Goal: Communication & Community: Answer question/provide support

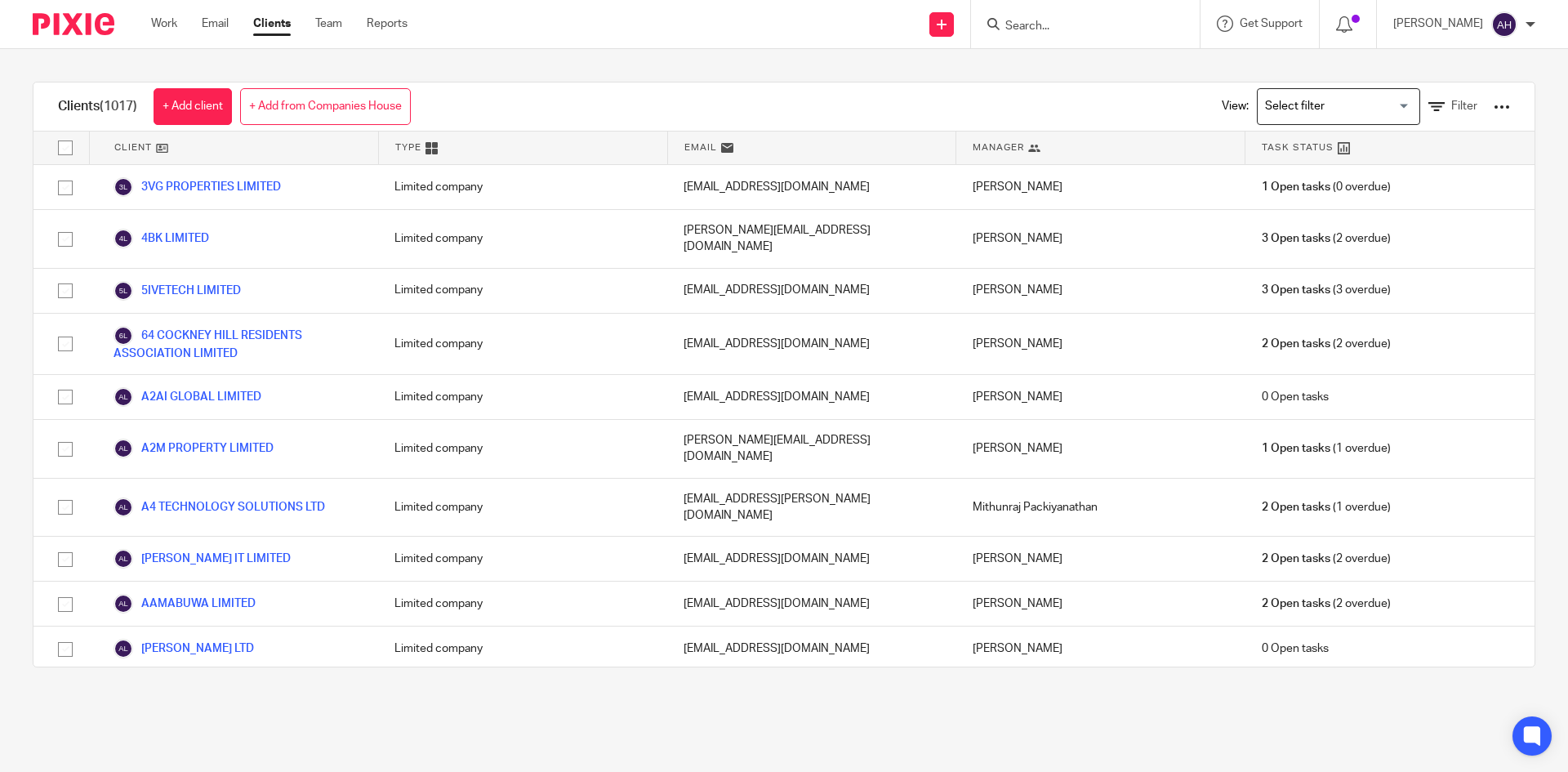
click at [1007, 17] on form at bounding box center [1091, 23] width 174 height 21
click at [1010, 21] on input "Search" at bounding box center [1077, 27] width 147 height 14
type input "adp"
click at [1038, 60] on link at bounding box center [1101, 63] width 202 height 24
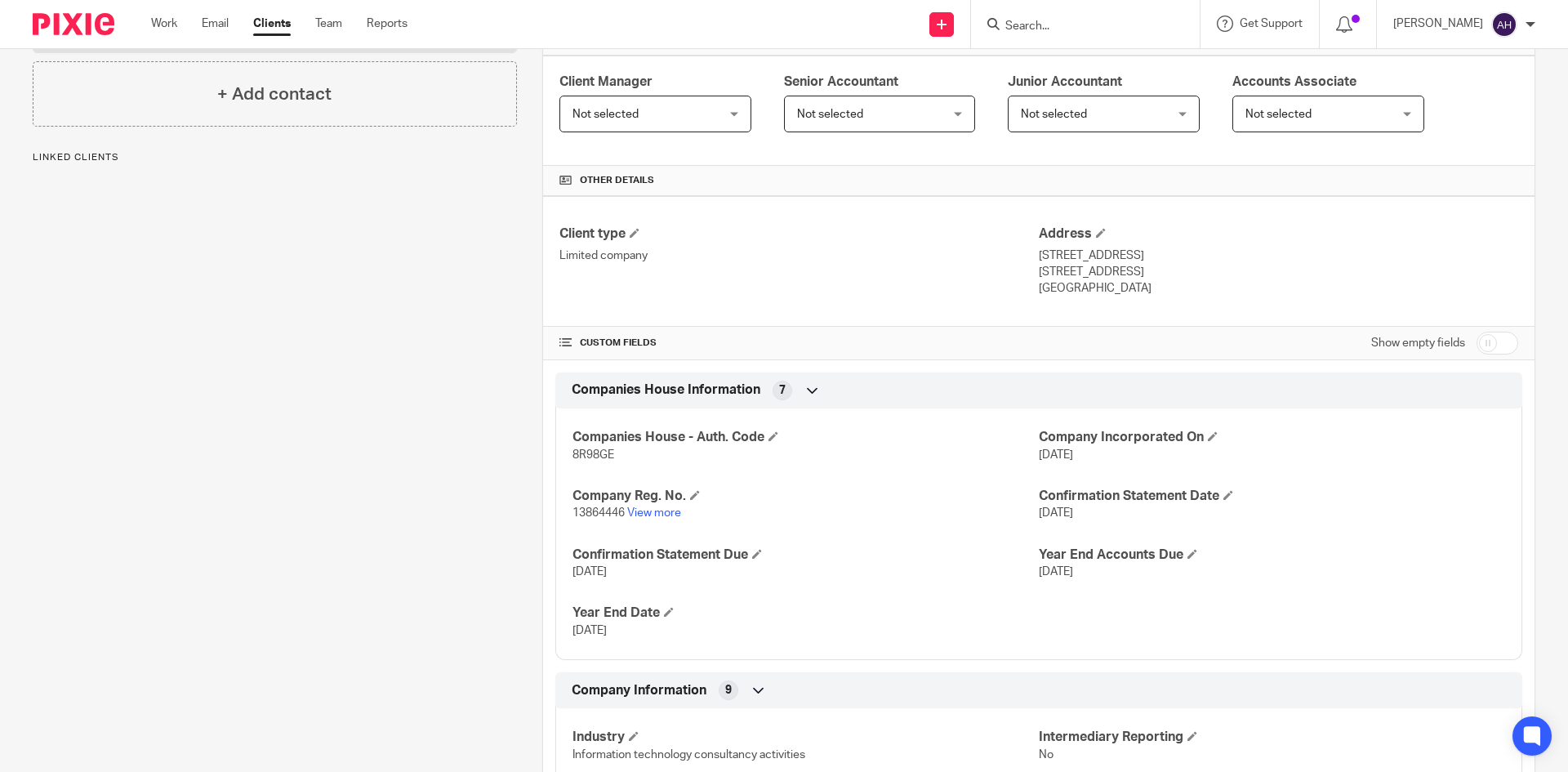
scroll to position [327, 0]
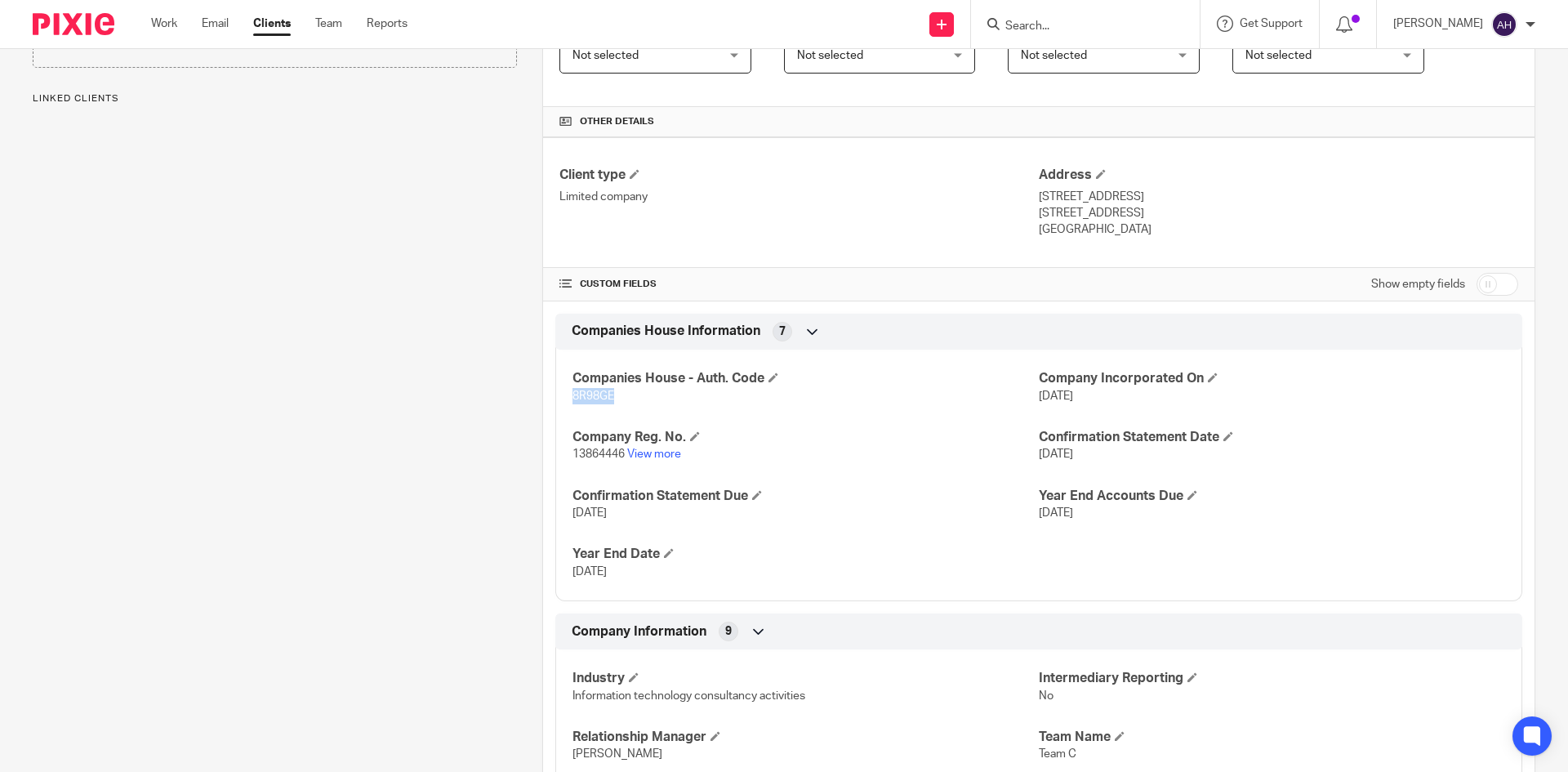
drag, startPoint x: 623, startPoint y: 402, endPoint x: 551, endPoint y: 401, distance: 72.0
click at [555, 401] on div "Companies House - Auth. Code 8R98GE Company Incorporated On [DATE] Company Reg.…" at bounding box center [1039, 469] width 967 height 264
copy span "8R98GE"
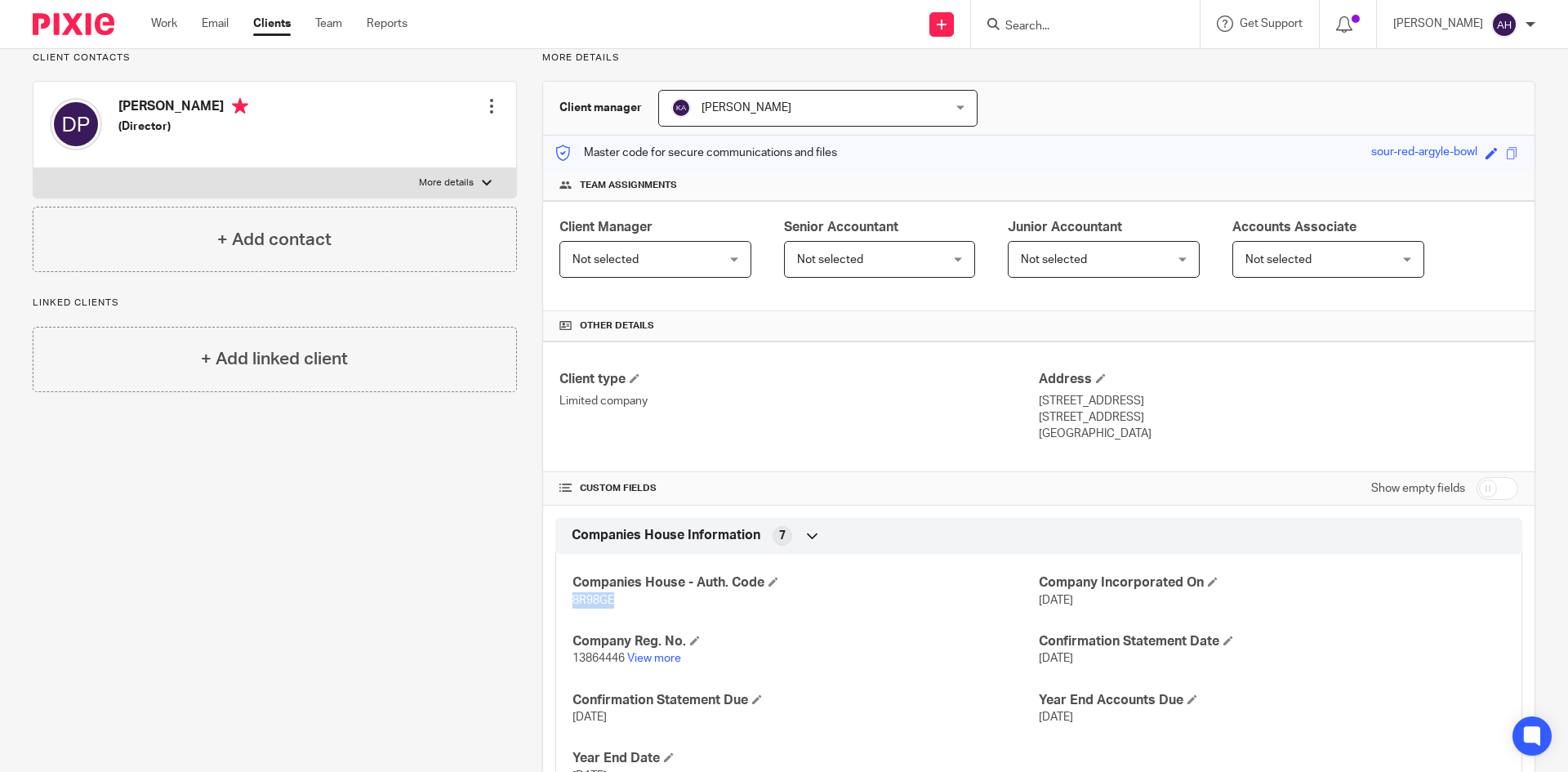
scroll to position [0, 0]
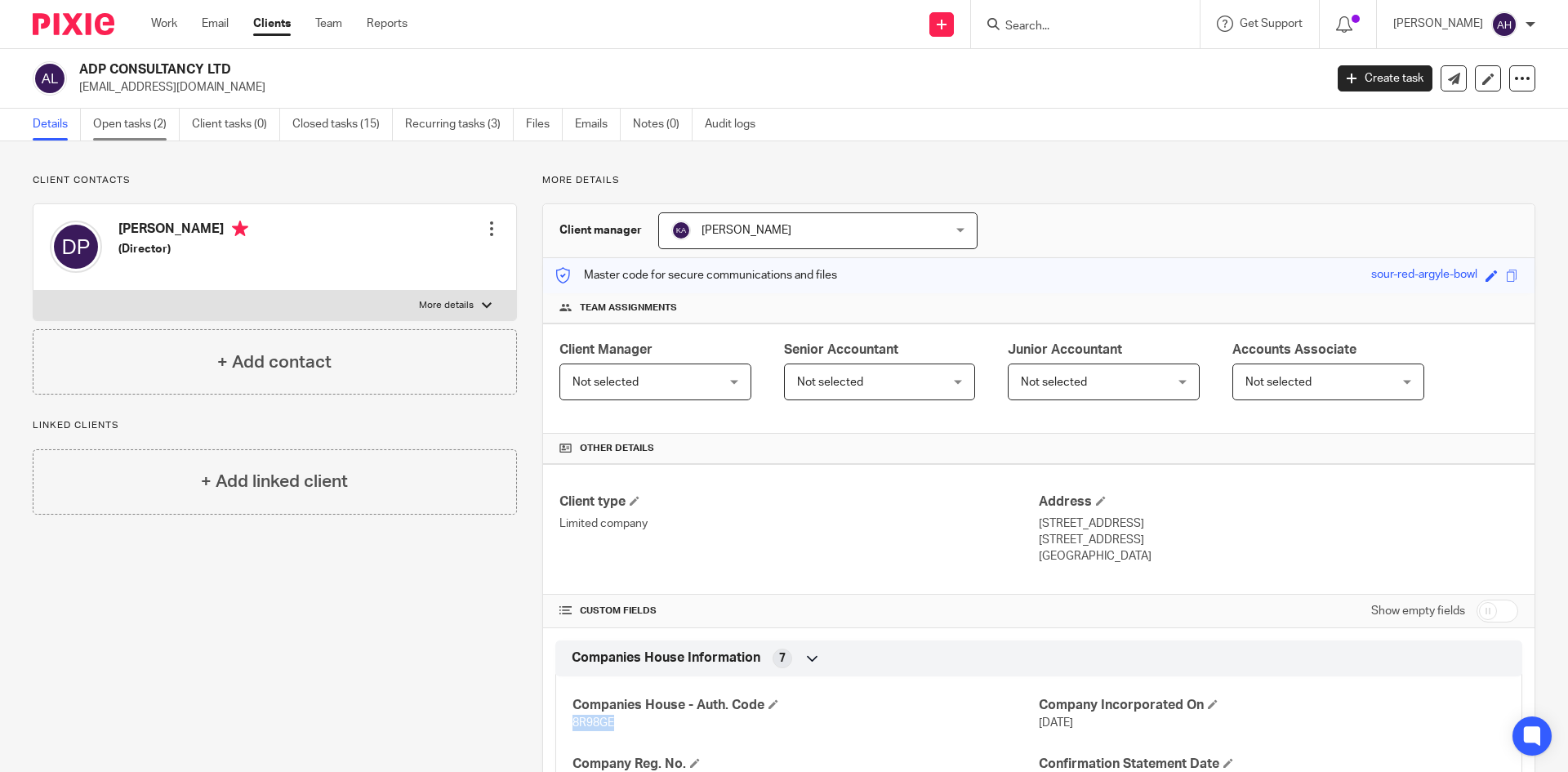
click at [105, 122] on link "Open tasks (2)" at bounding box center [137, 124] width 86 height 31
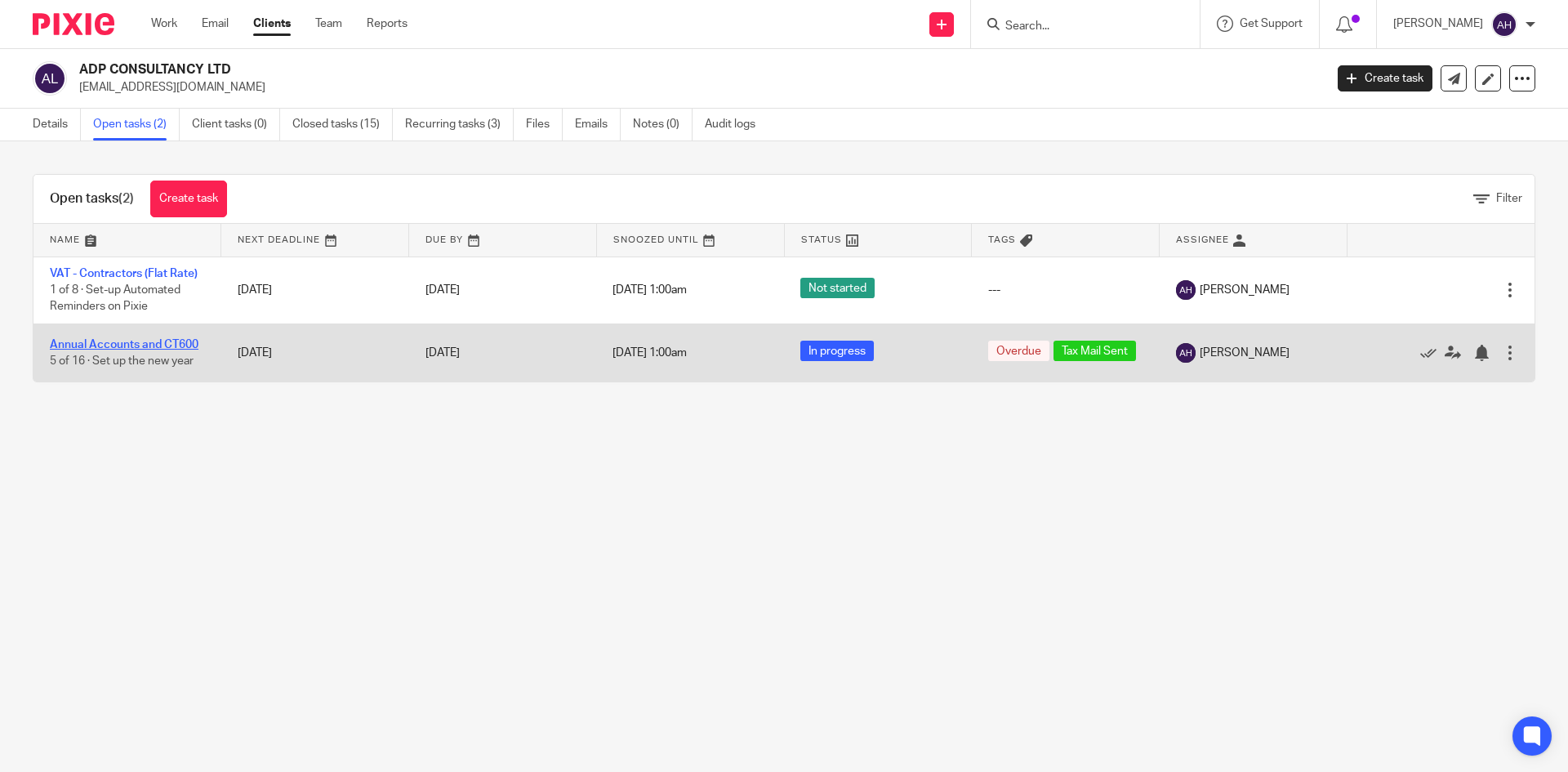
click at [91, 348] on link "Annual Accounts and CT600" at bounding box center [123, 344] width 148 height 12
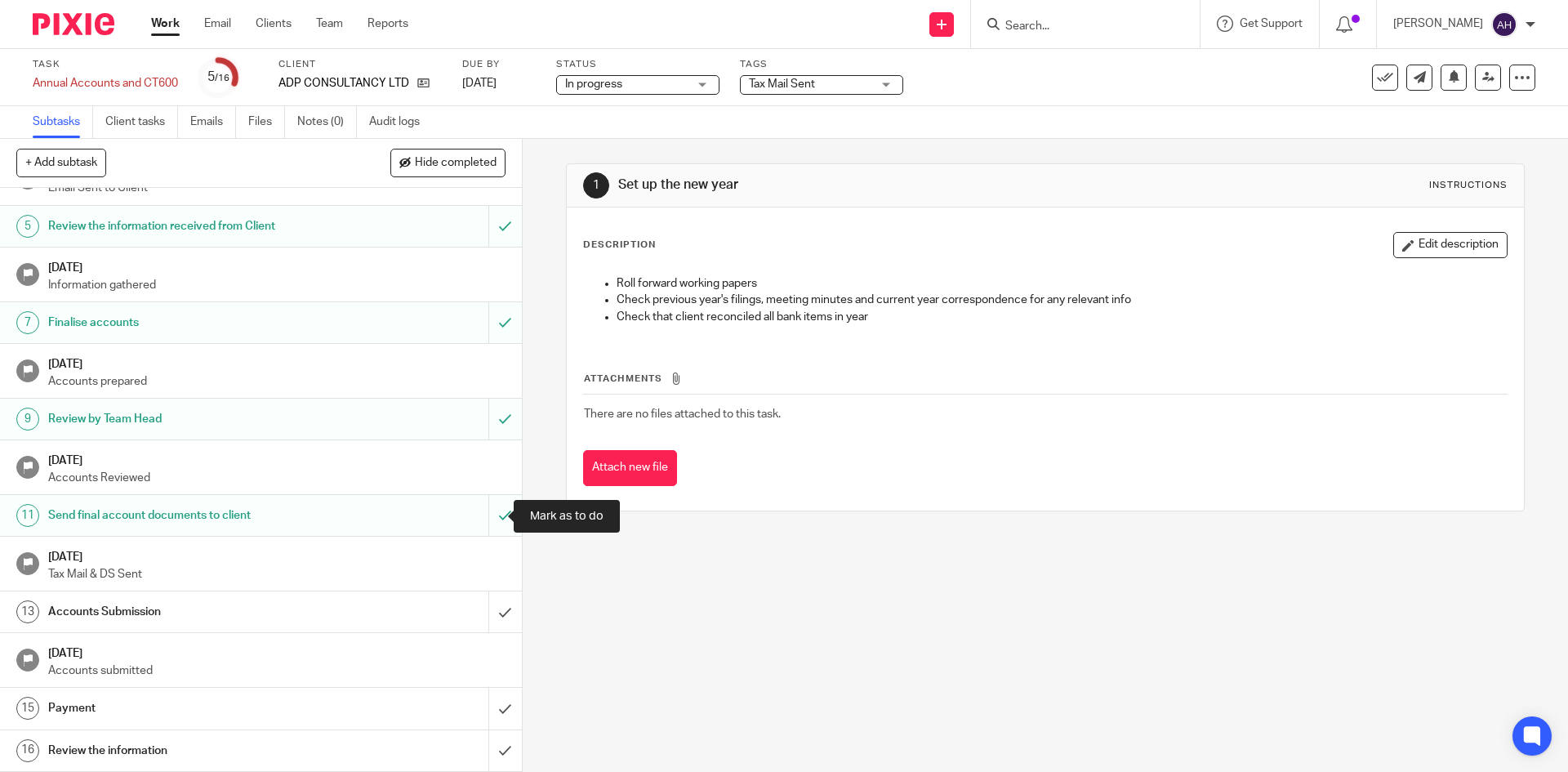
scroll to position [179, 0]
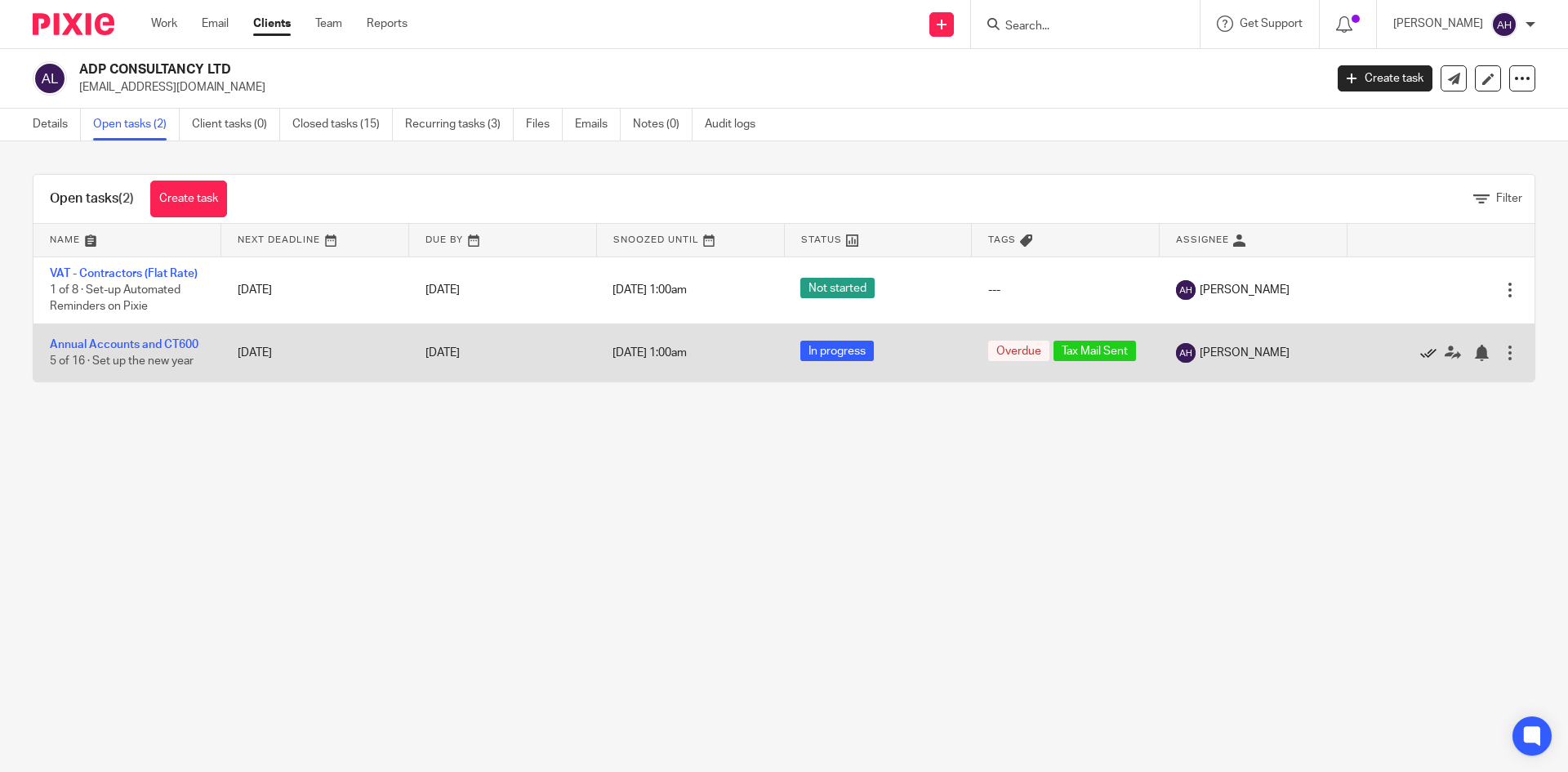
click at [1420, 354] on icon at bounding box center [1428, 353] width 16 height 16
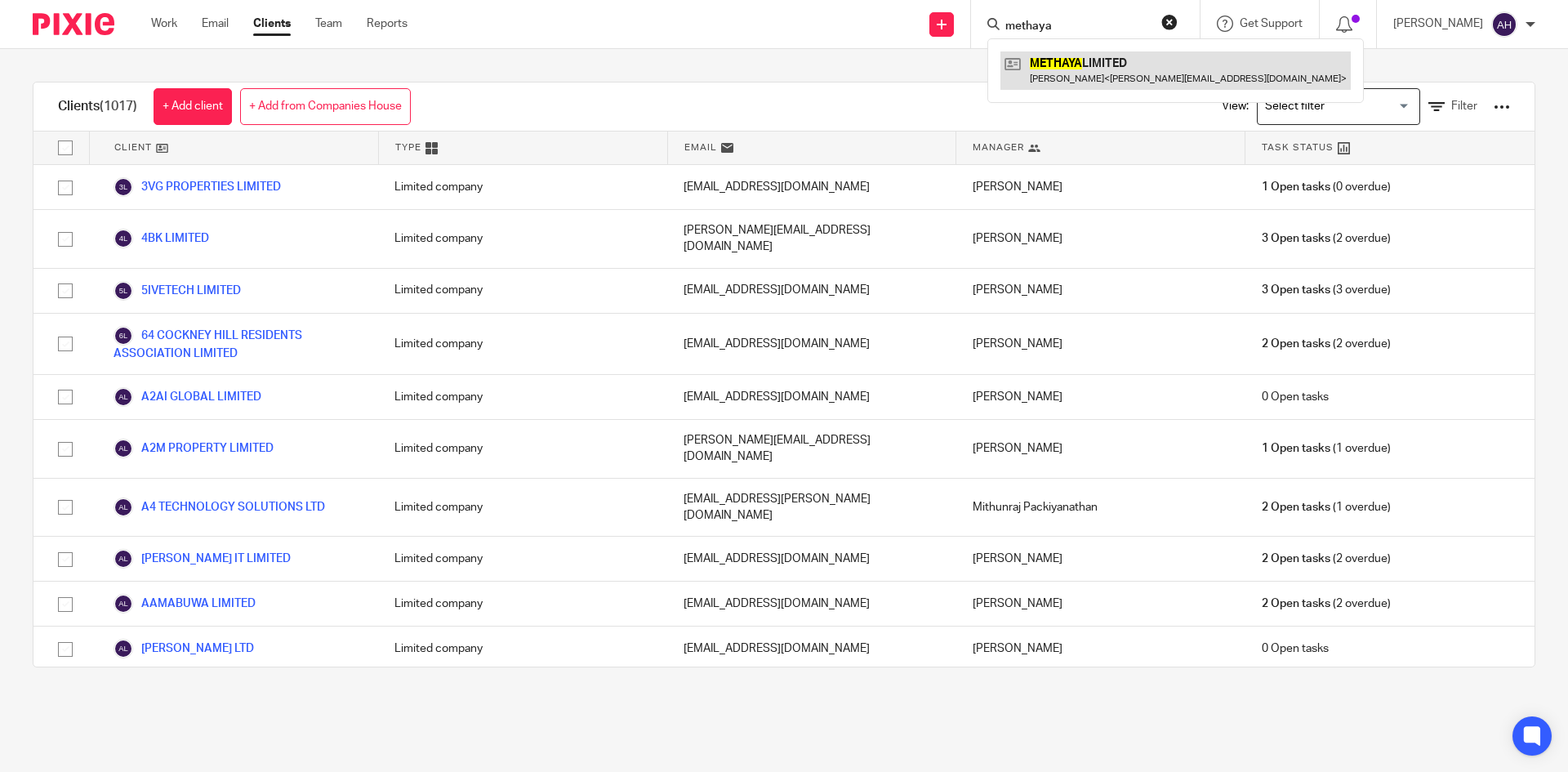
type input "methaya"
click at [1041, 61] on link at bounding box center [1175, 70] width 350 height 38
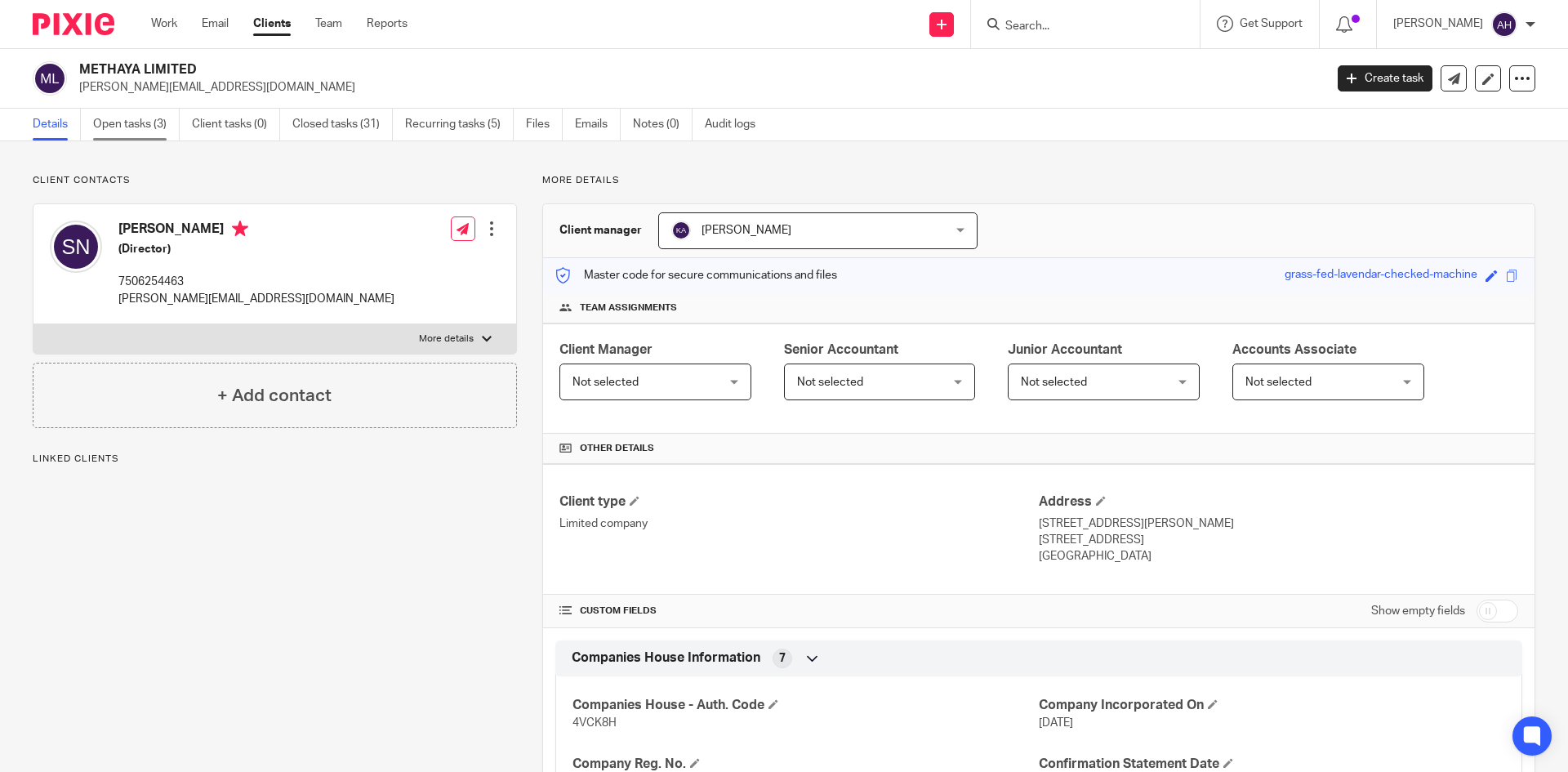
click at [120, 135] on link "Open tasks (3)" at bounding box center [137, 124] width 86 height 31
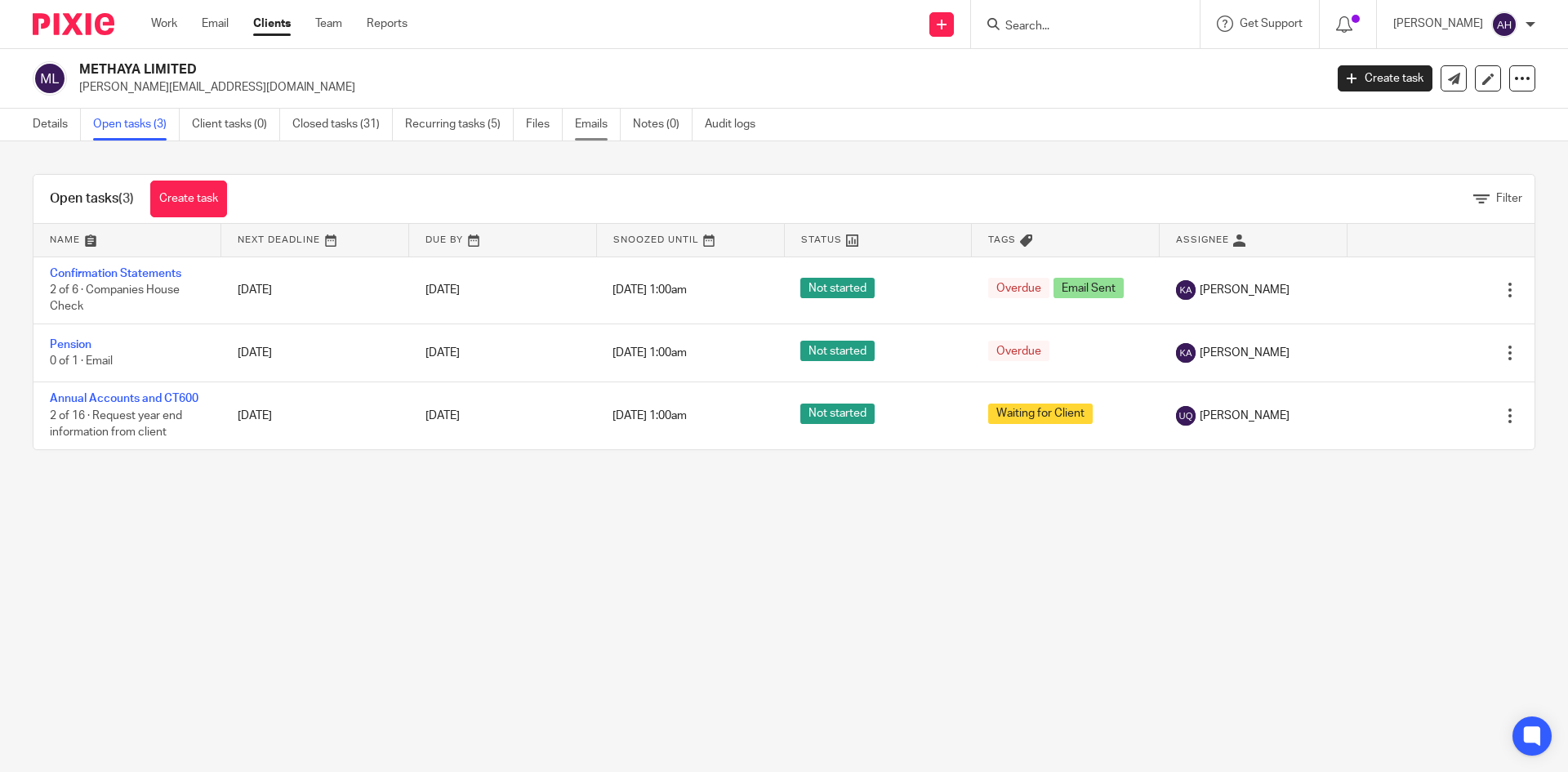
click at [591, 137] on link "Emails" at bounding box center [598, 124] width 46 height 31
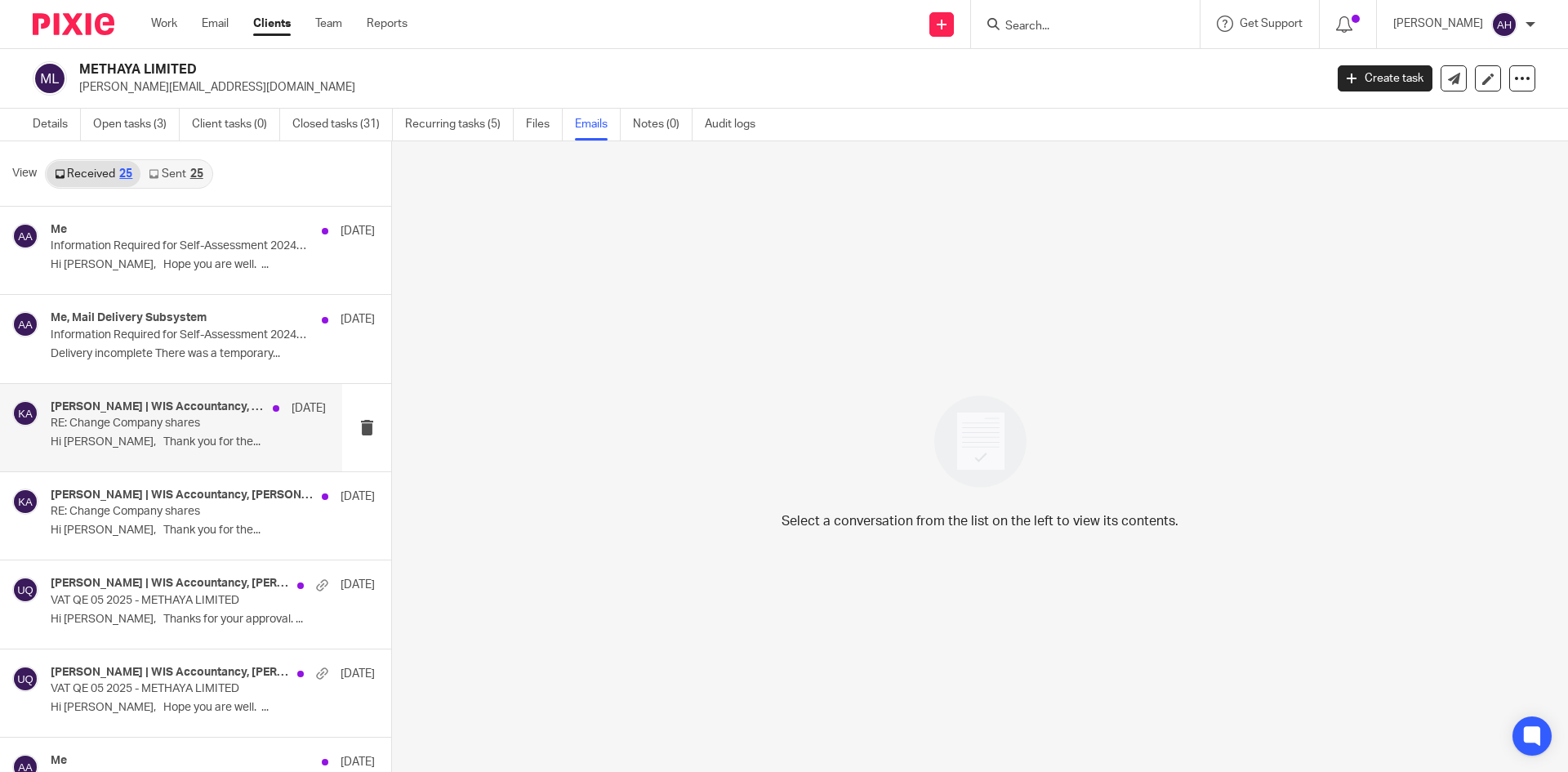
scroll to position [82, 0]
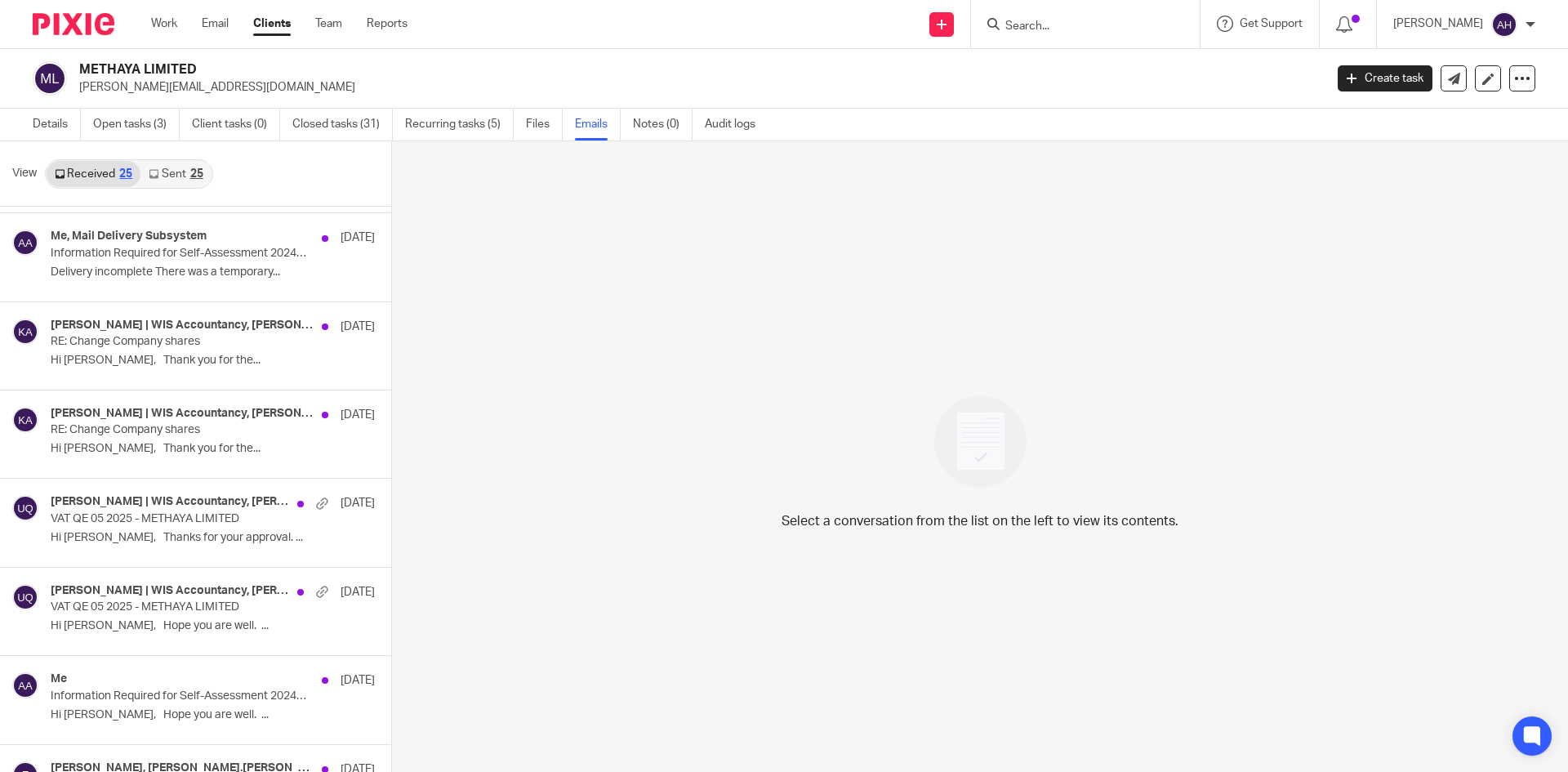
click at [183, 182] on link "Sent 25" at bounding box center [175, 173] width 70 height 26
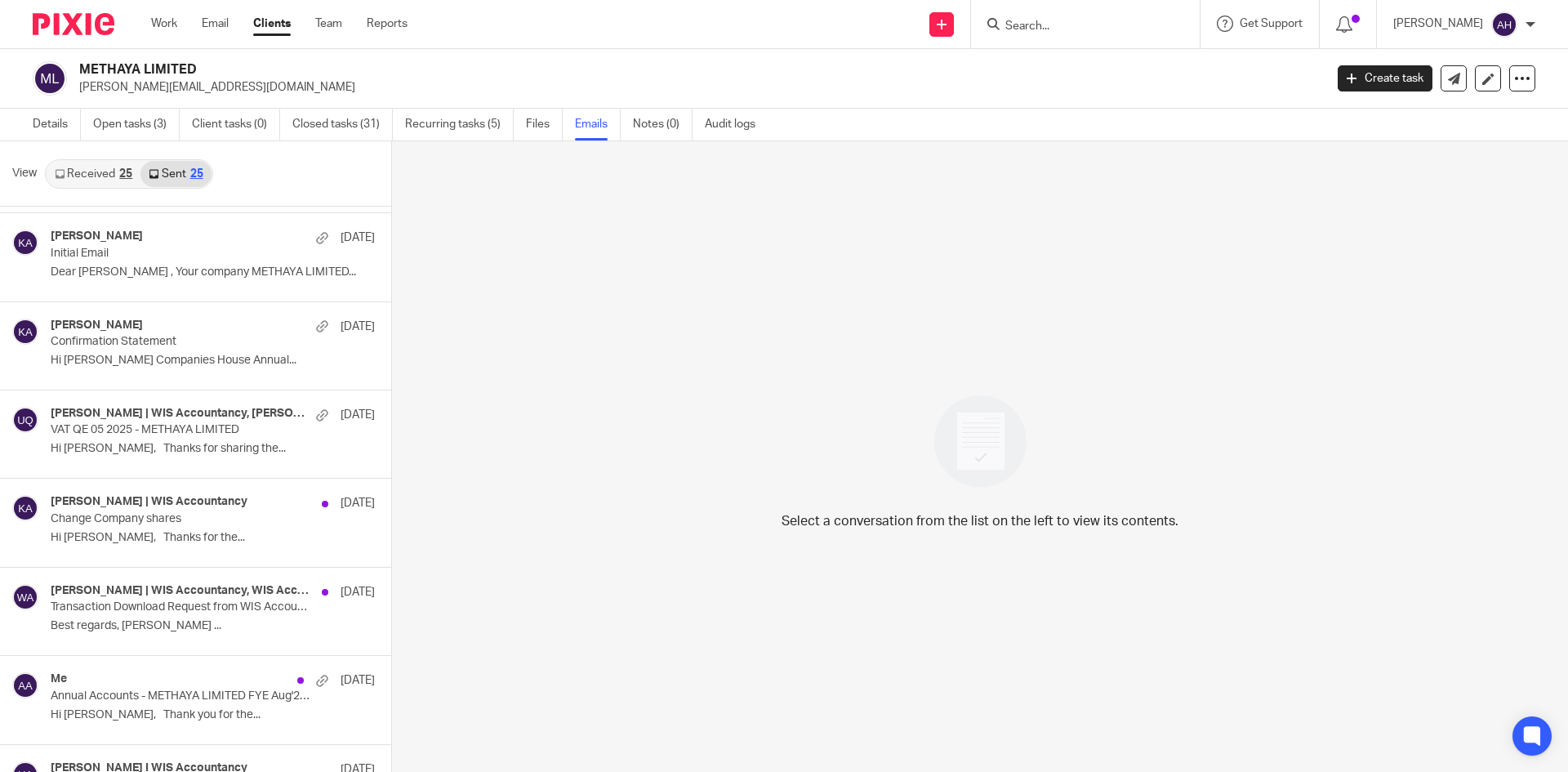
scroll to position [3, 0]
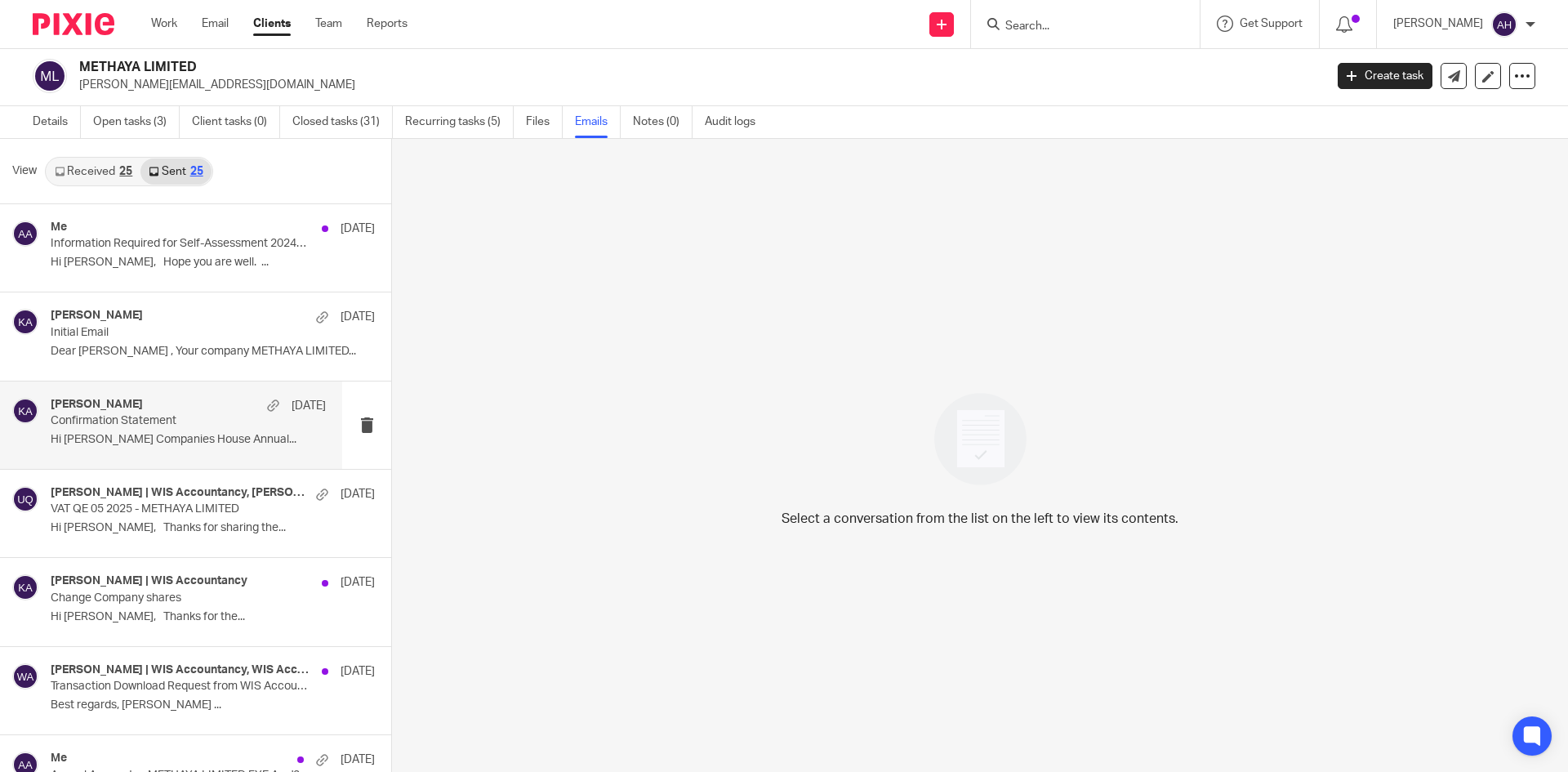
click at [164, 419] on p "Confirmation Statement" at bounding box center [160, 421] width 220 height 13
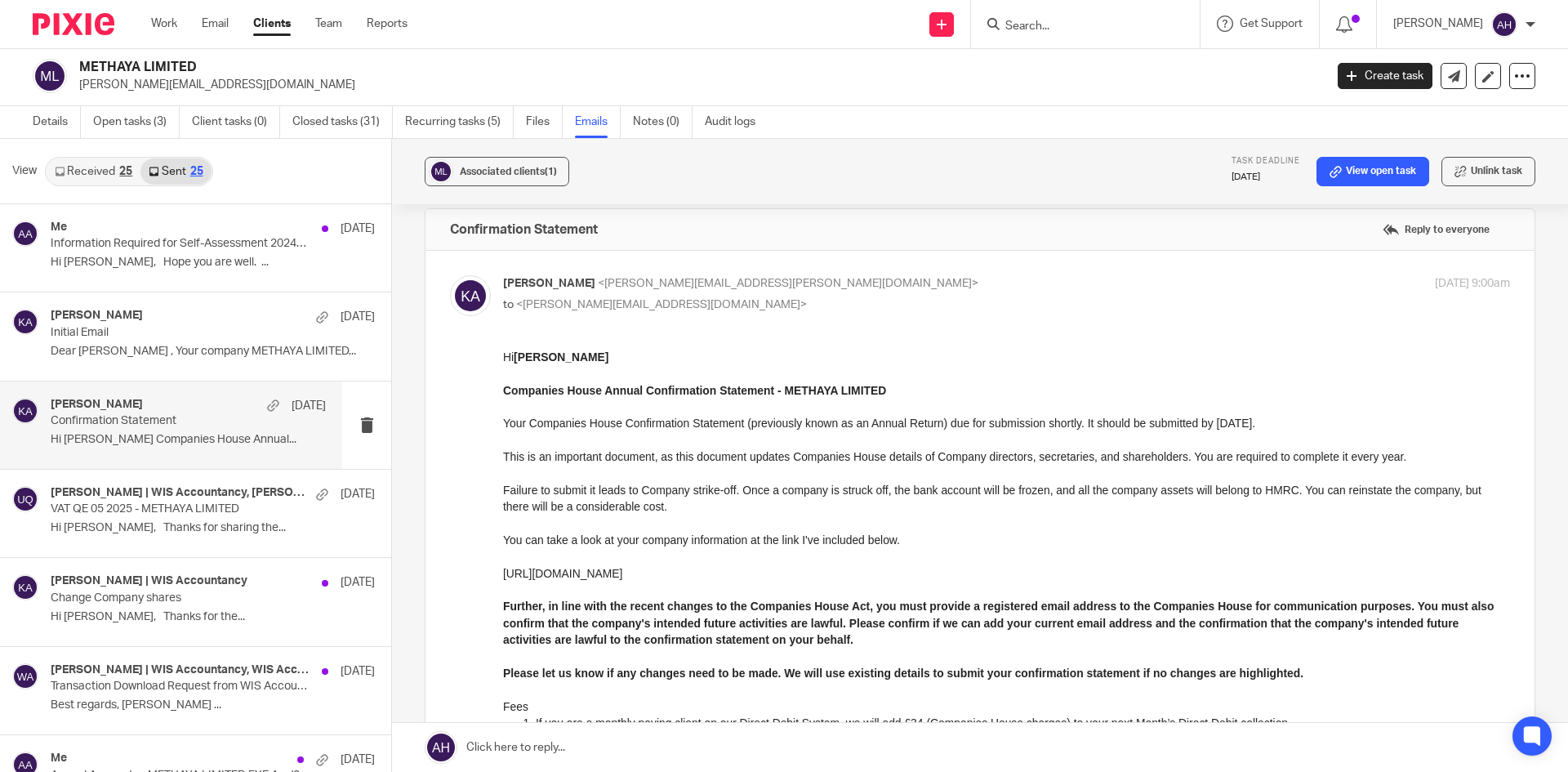
scroll to position [0, 0]
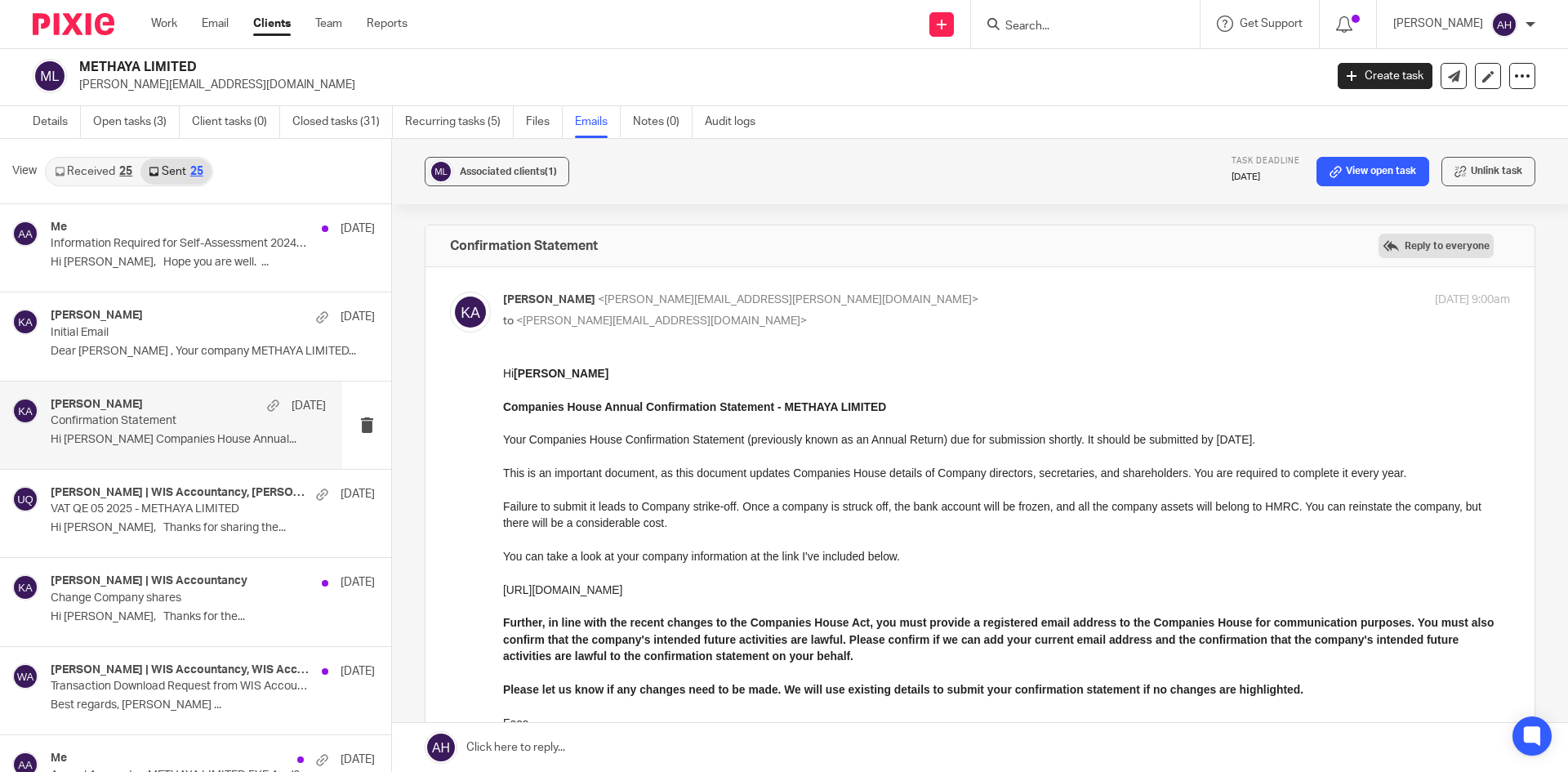
click at [1408, 250] on label "Reply to everyone" at bounding box center [1436, 245] width 115 height 24
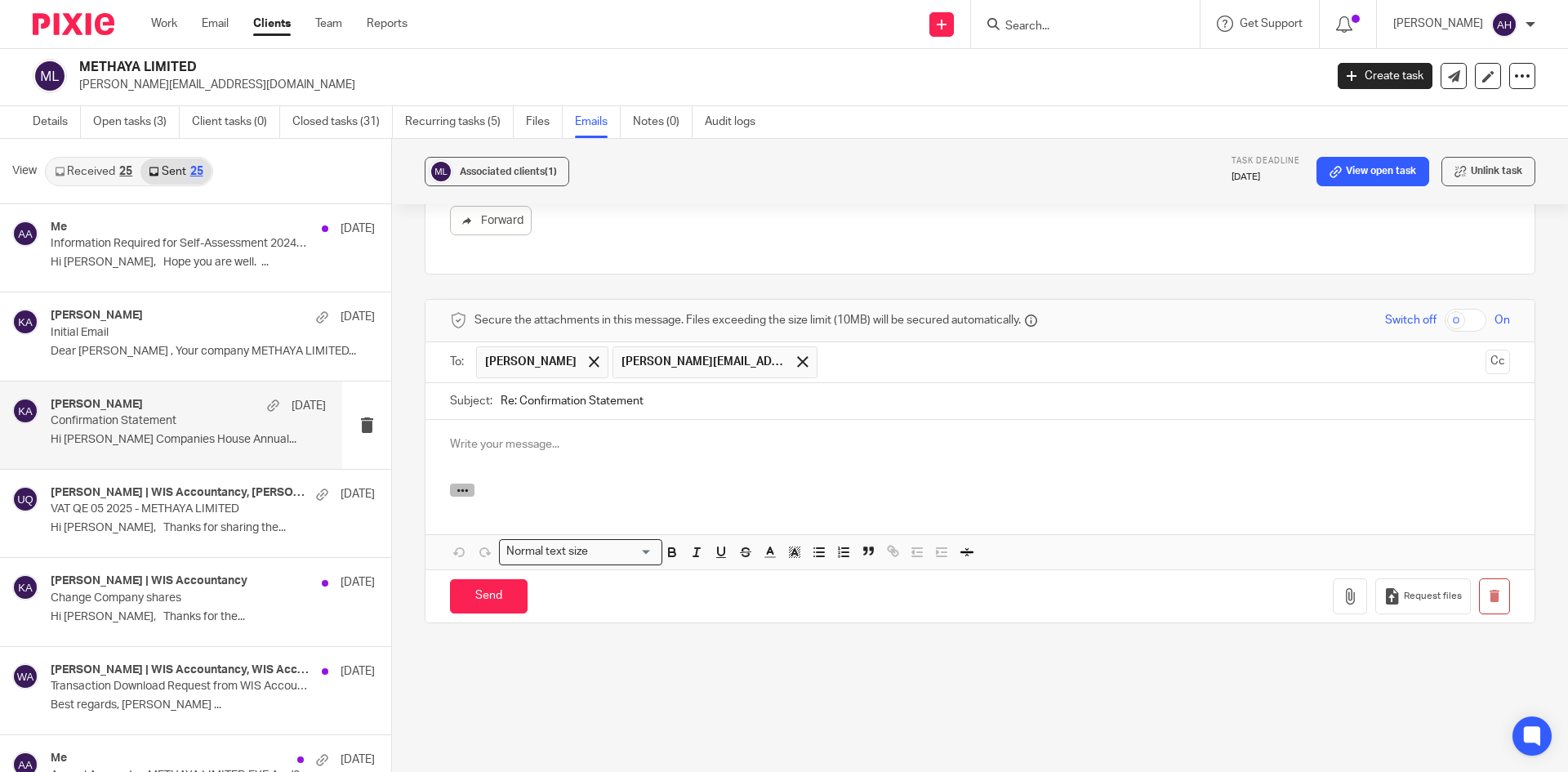
click at [465, 488] on icon "button" at bounding box center [463, 491] width 13 height 13
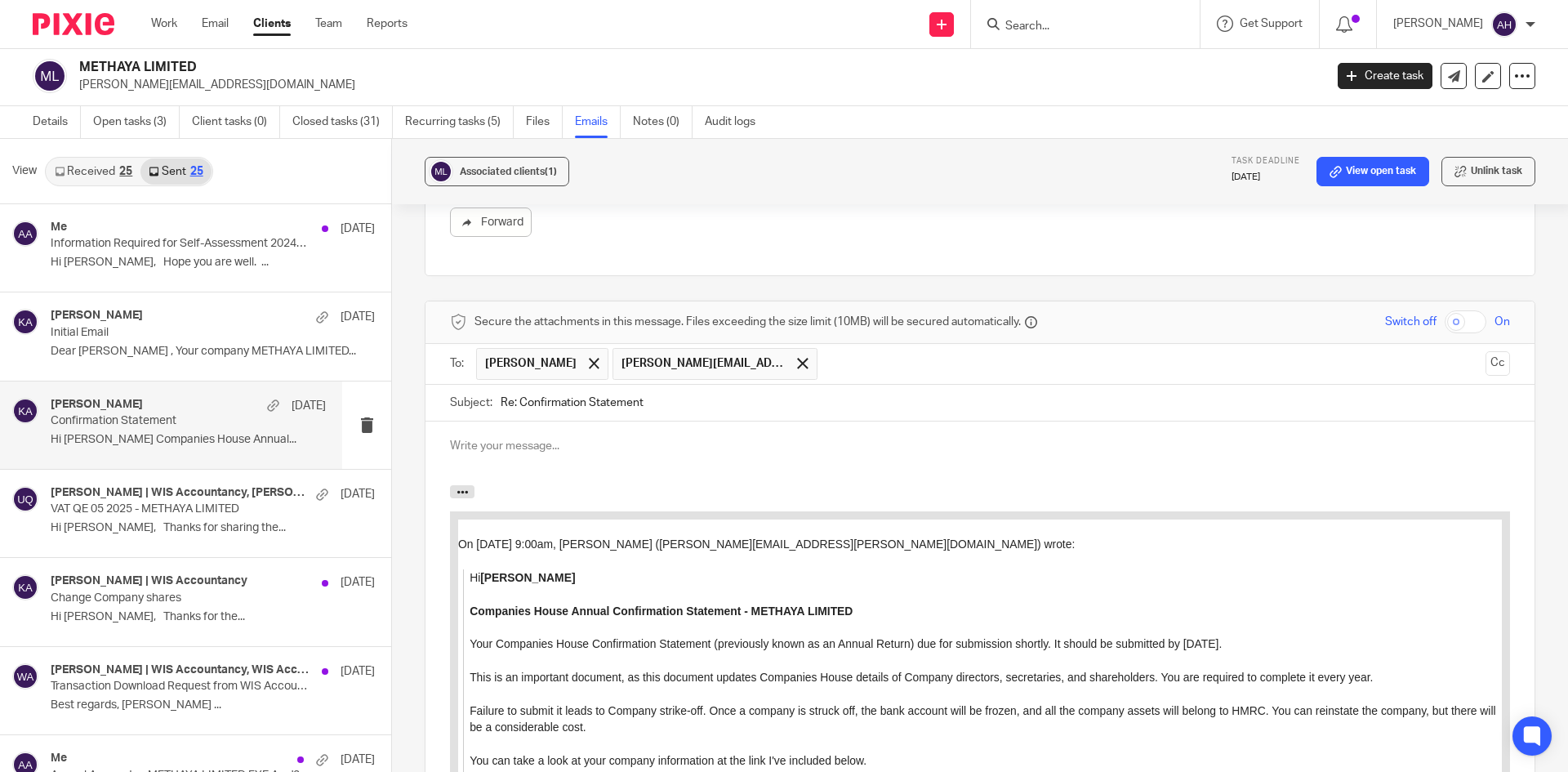
scroll to position [725, 0]
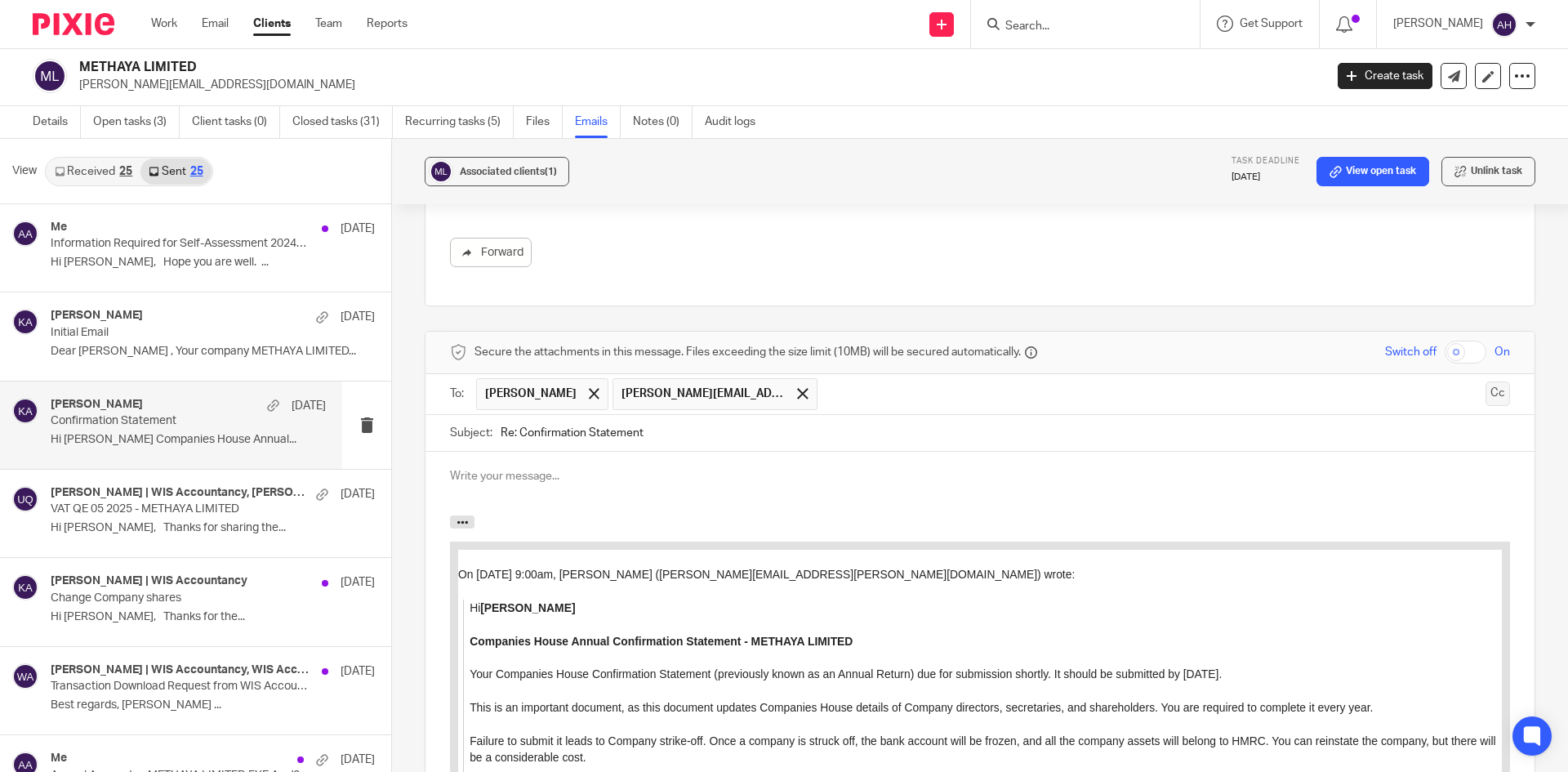
click at [1485, 394] on button "Cc" at bounding box center [1497, 393] width 24 height 24
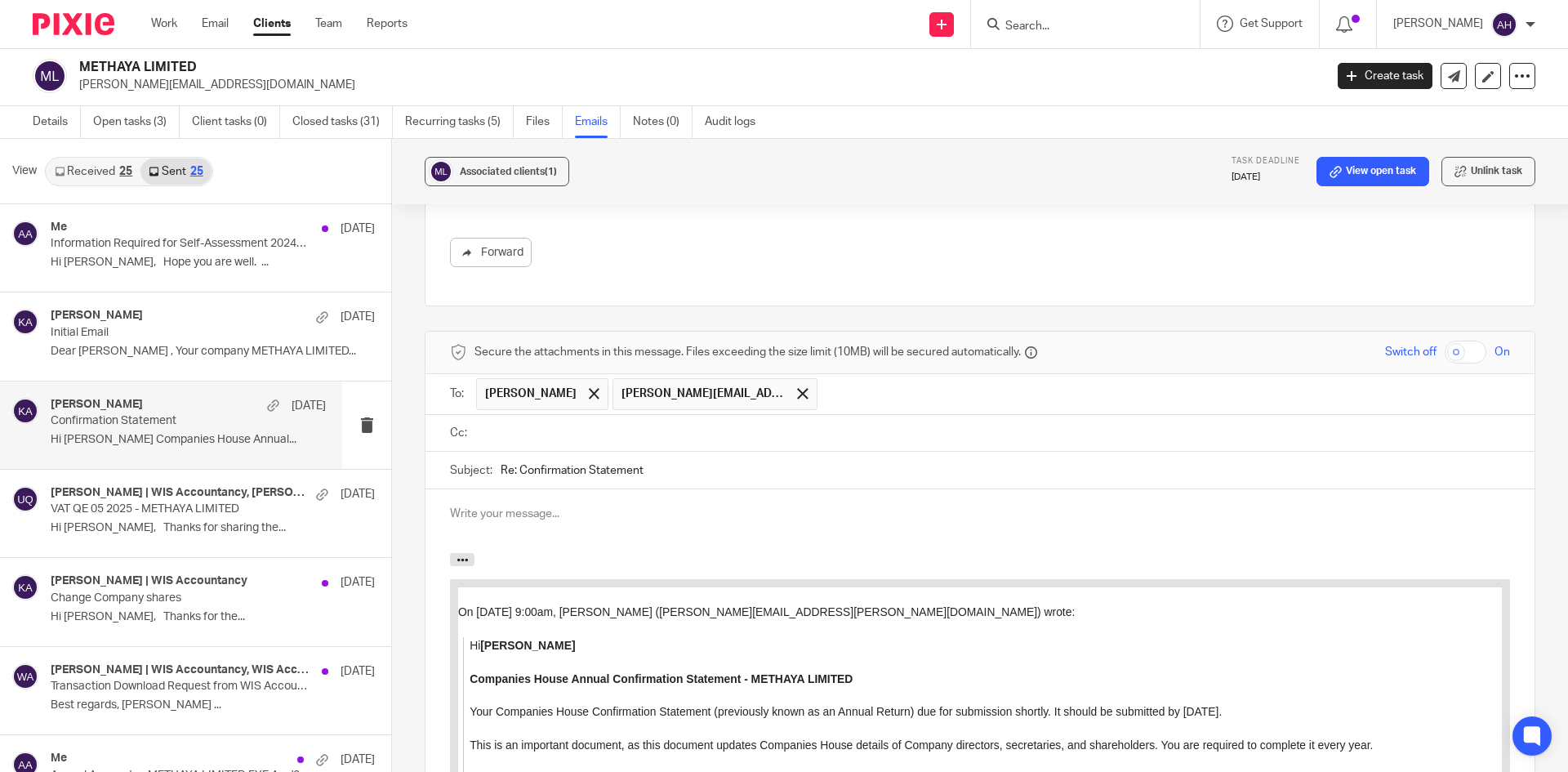
click at [556, 390] on span "[PERSON_NAME]" at bounding box center [542, 394] width 132 height 31
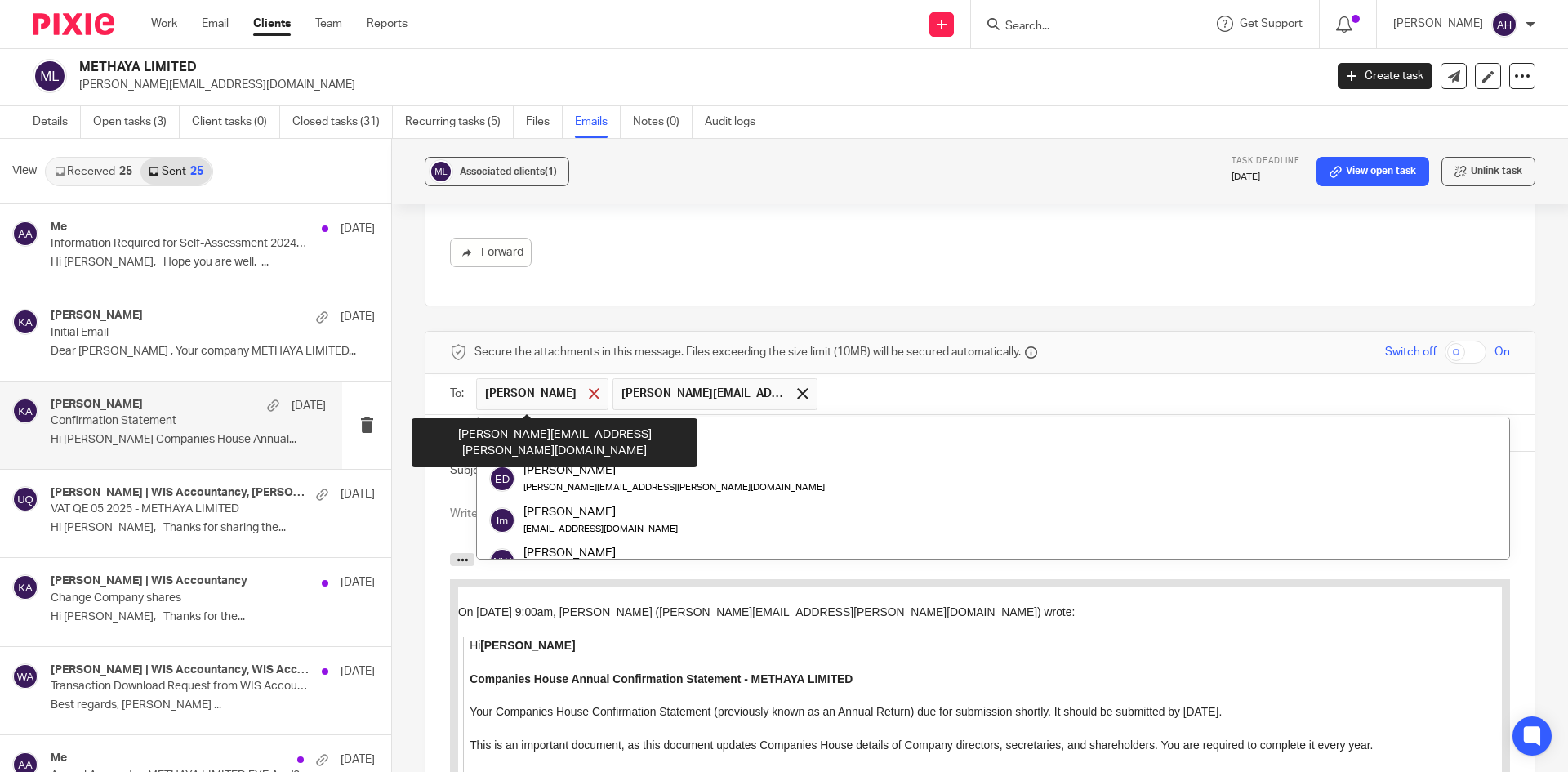
click at [589, 398] on span at bounding box center [594, 394] width 11 height 11
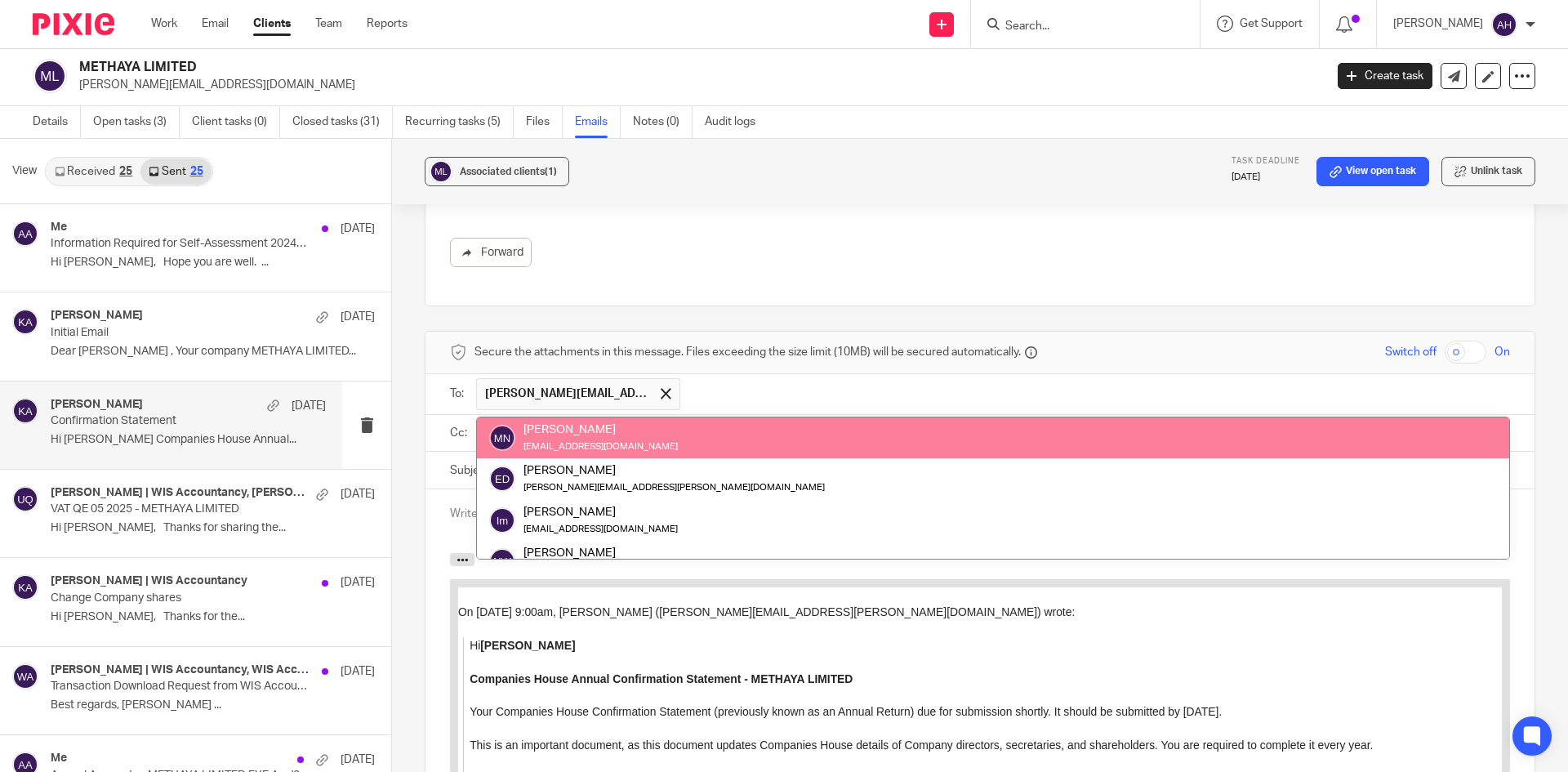
click at [839, 382] on input "text" at bounding box center [1095, 394] width 814 height 31
click at [428, 434] on div "Cc:" at bounding box center [979, 434] width 1109 height 38
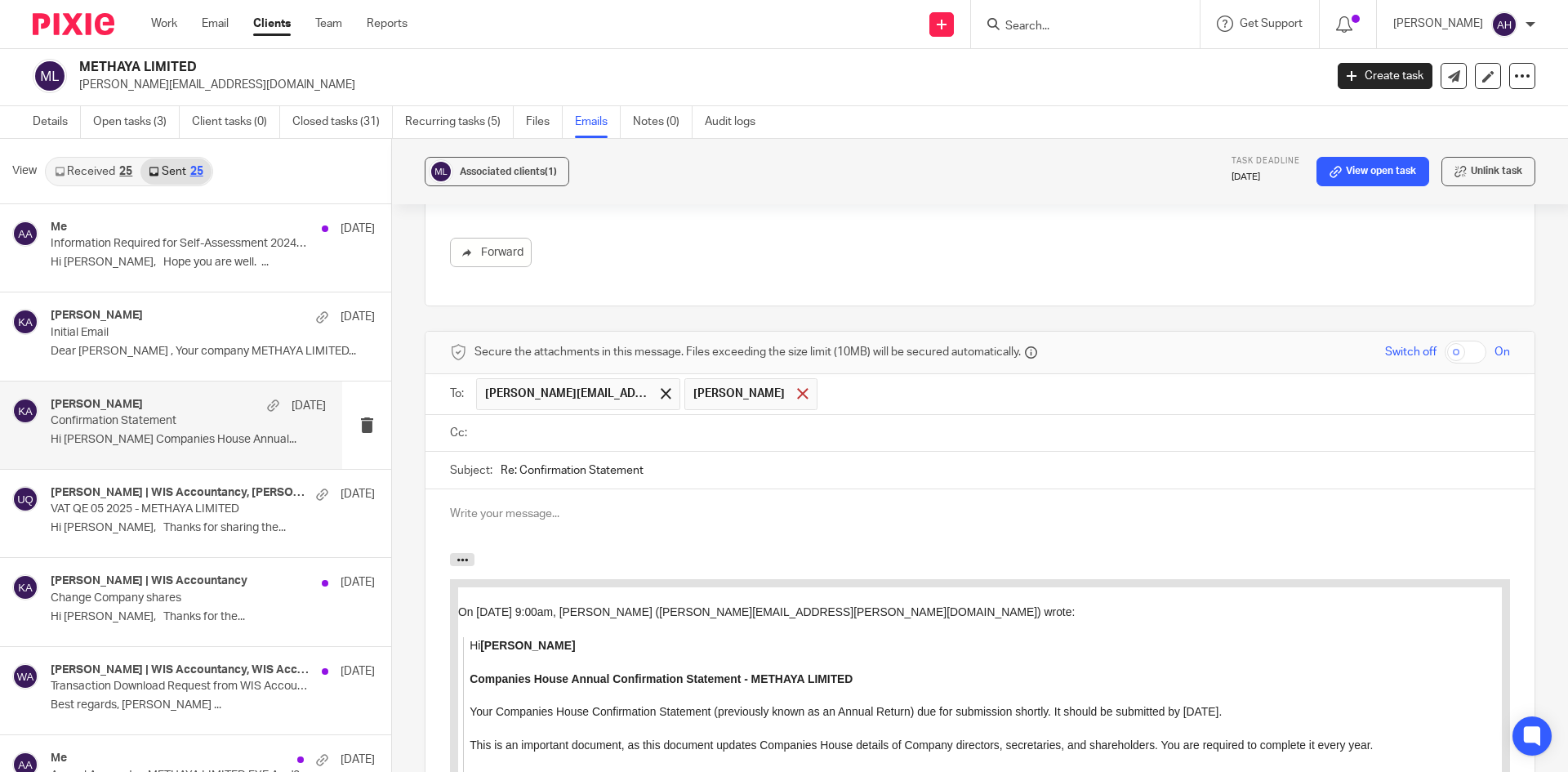
click at [797, 389] on span at bounding box center [802, 394] width 11 height 11
click at [637, 430] on input "text" at bounding box center [991, 433] width 1023 height 19
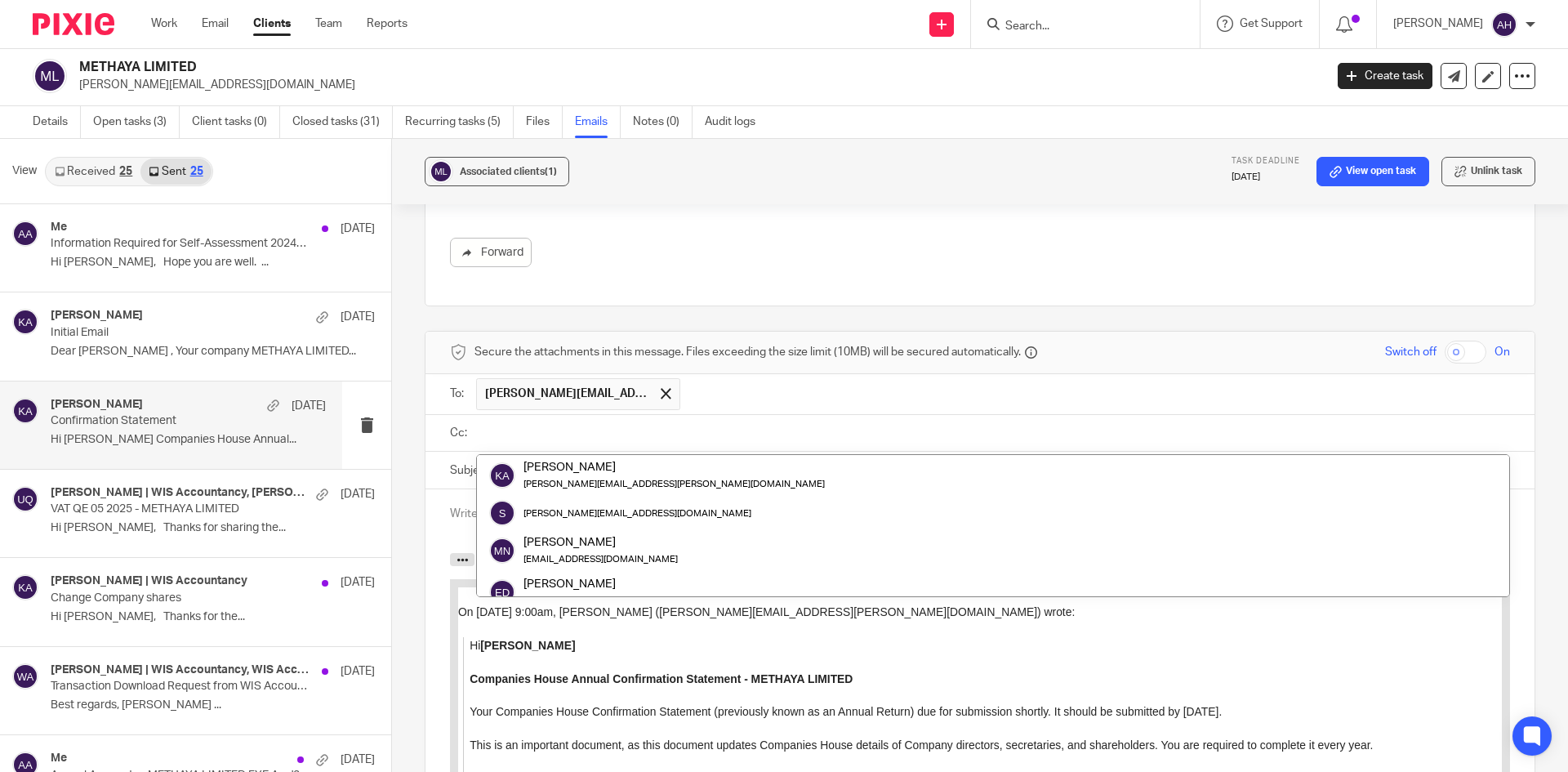
type input "l"
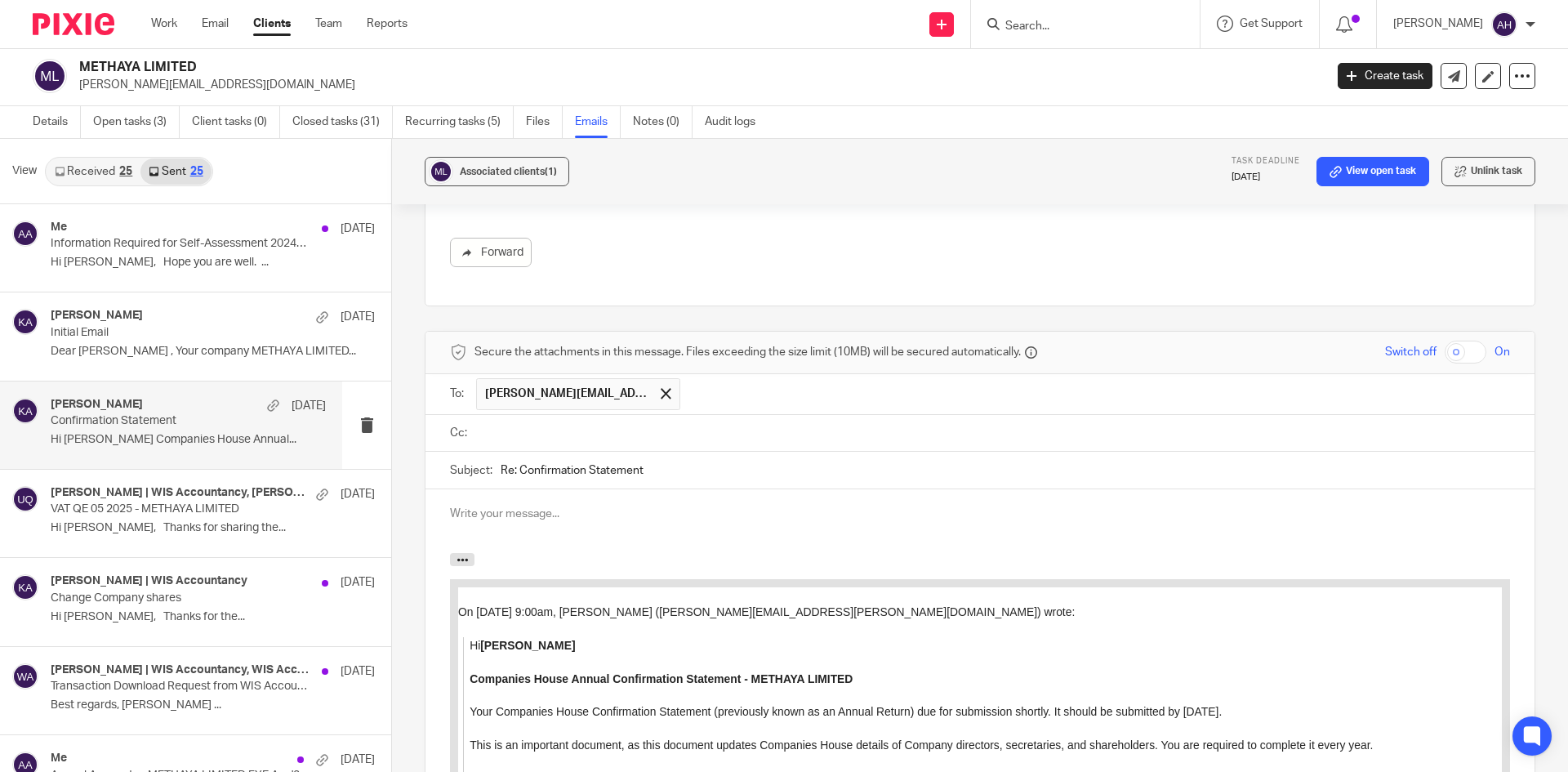
click at [607, 459] on input "Re: Confirmation Statement" at bounding box center [1005, 470] width 1009 height 37
click at [581, 442] on input "text" at bounding box center [991, 433] width 1023 height 19
click at [652, 444] on input "text" at bounding box center [1059, 434] width 886 height 31
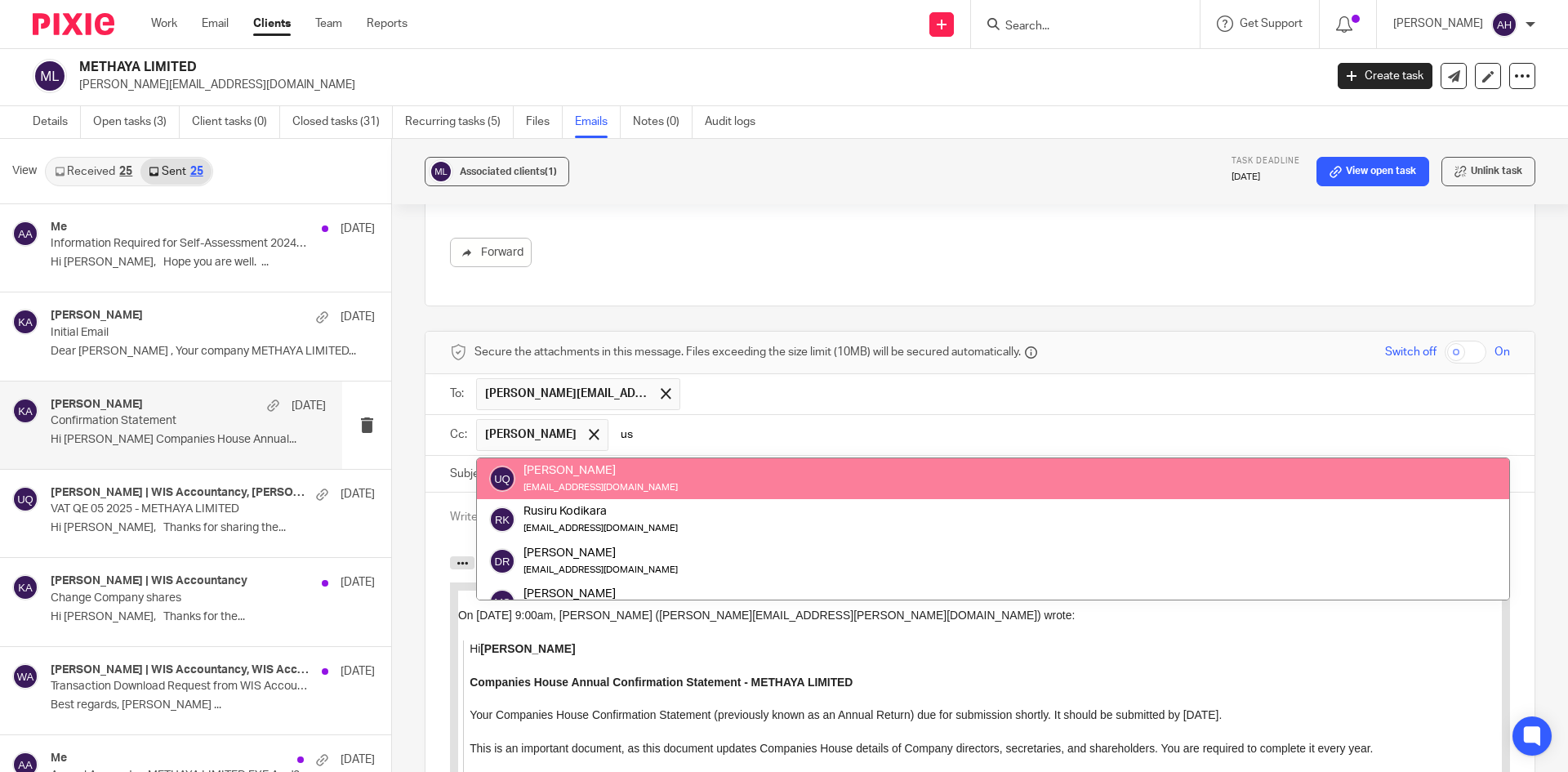
type input "us"
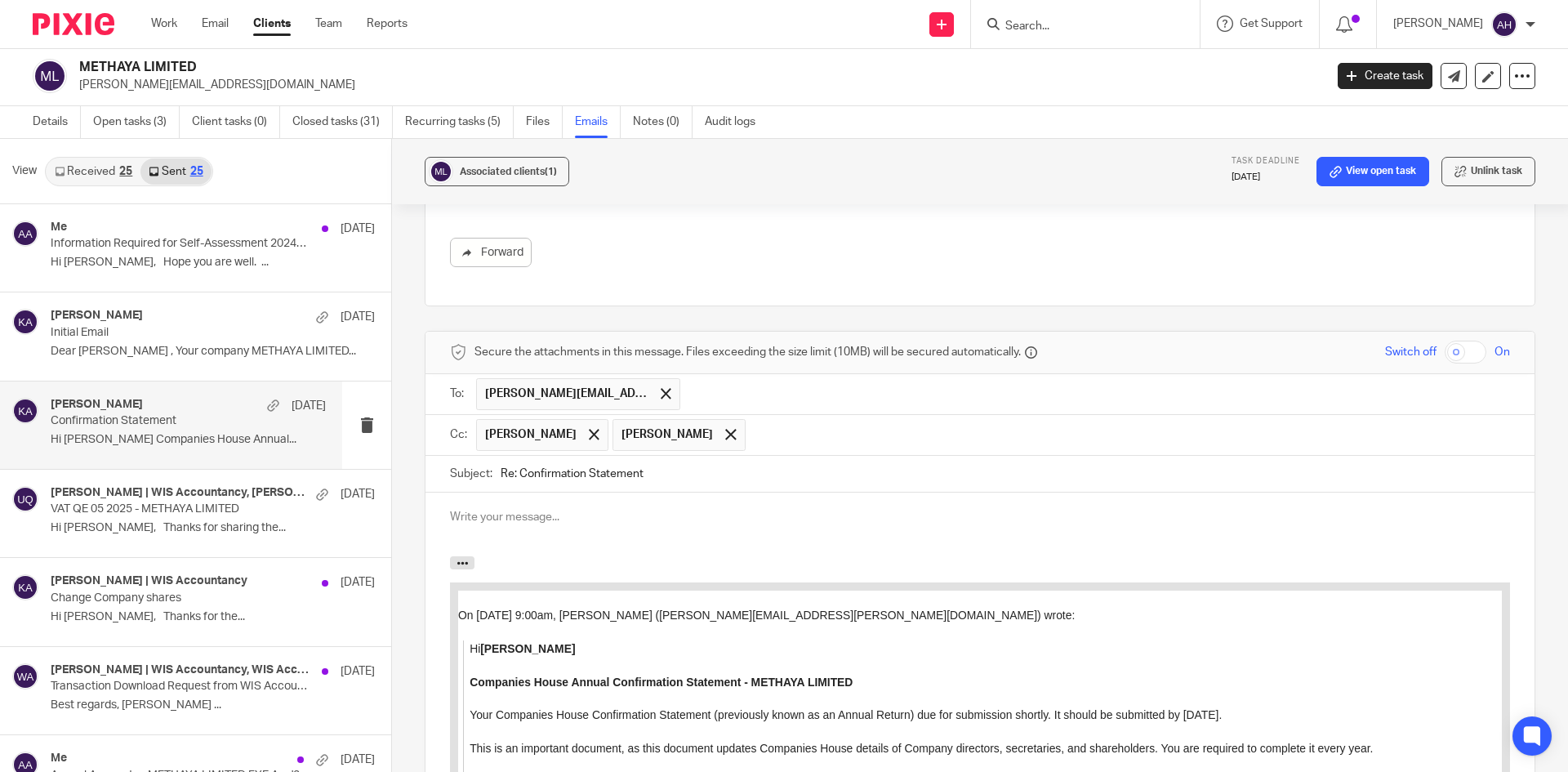
click at [596, 513] on p at bounding box center [980, 517] width 1060 height 16
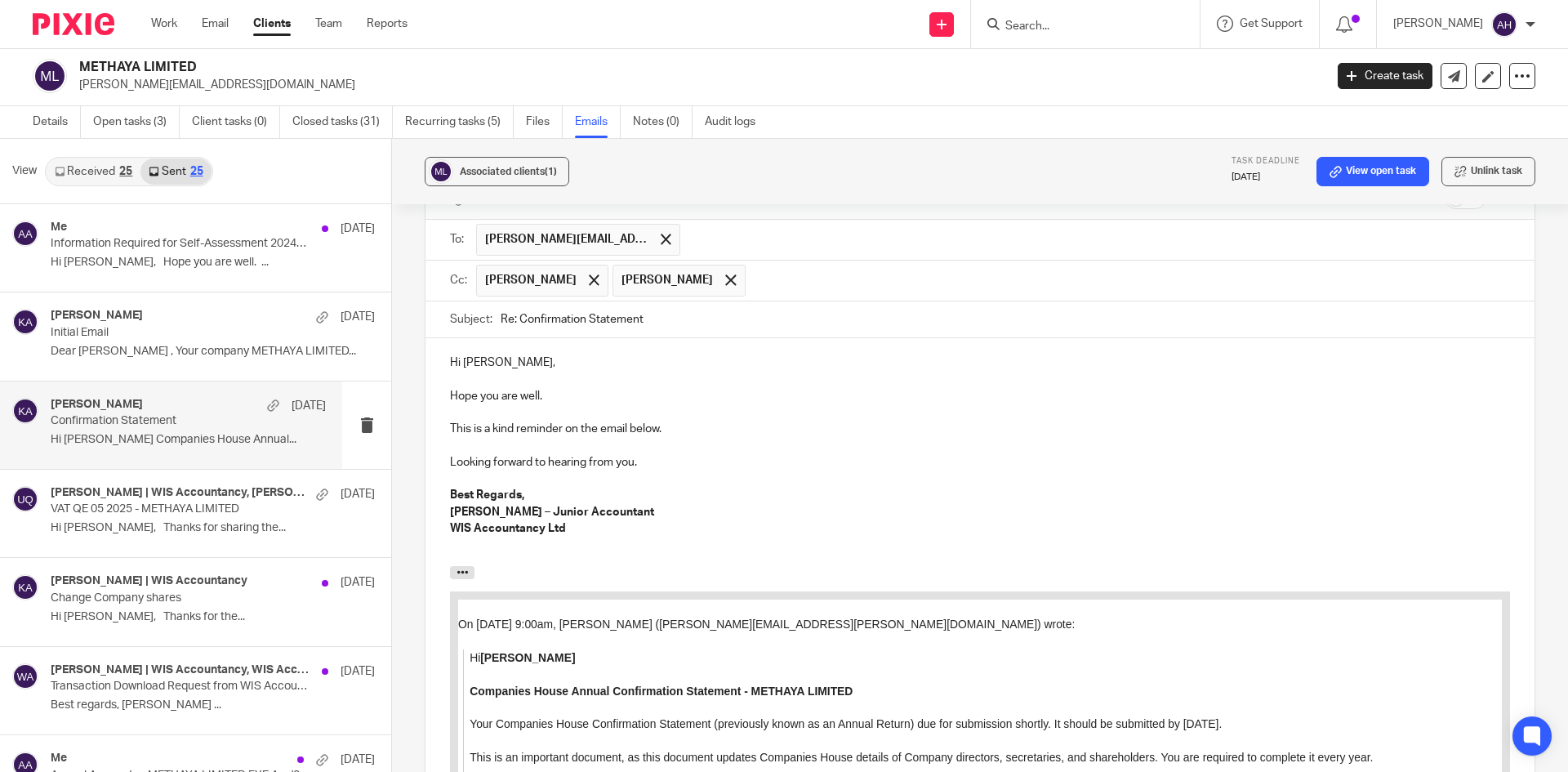
scroll to position [881, 0]
click at [1043, 22] on input "Search" at bounding box center [1077, 27] width 147 height 14
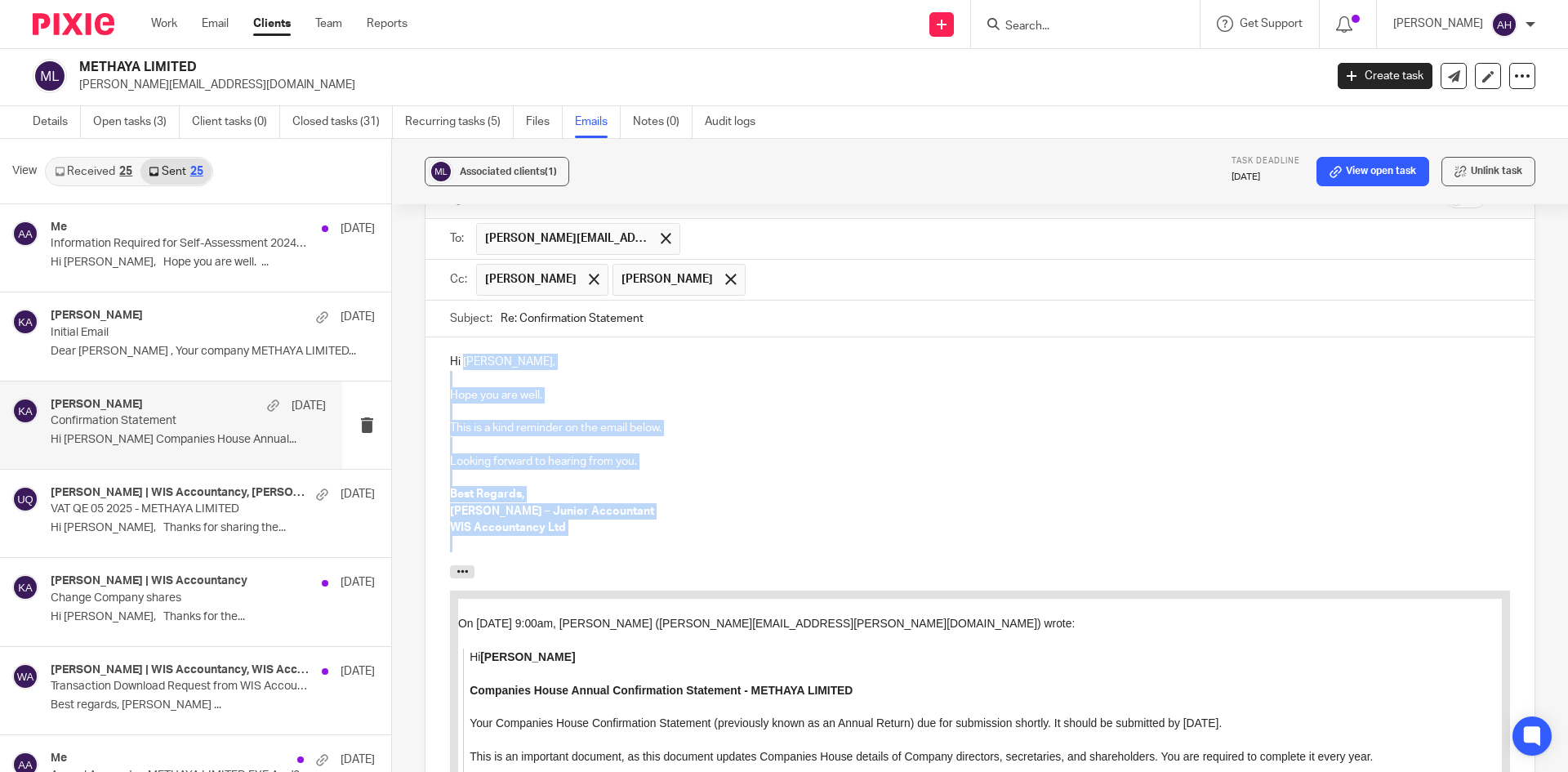
drag, startPoint x: 575, startPoint y: 542, endPoint x: 462, endPoint y: 344, distance: 228.0
click at [462, 344] on div "Hi Shantha, Hope you are well. This is a kind reminder on the email below. Look…" at bounding box center [979, 450] width 1109 height 227
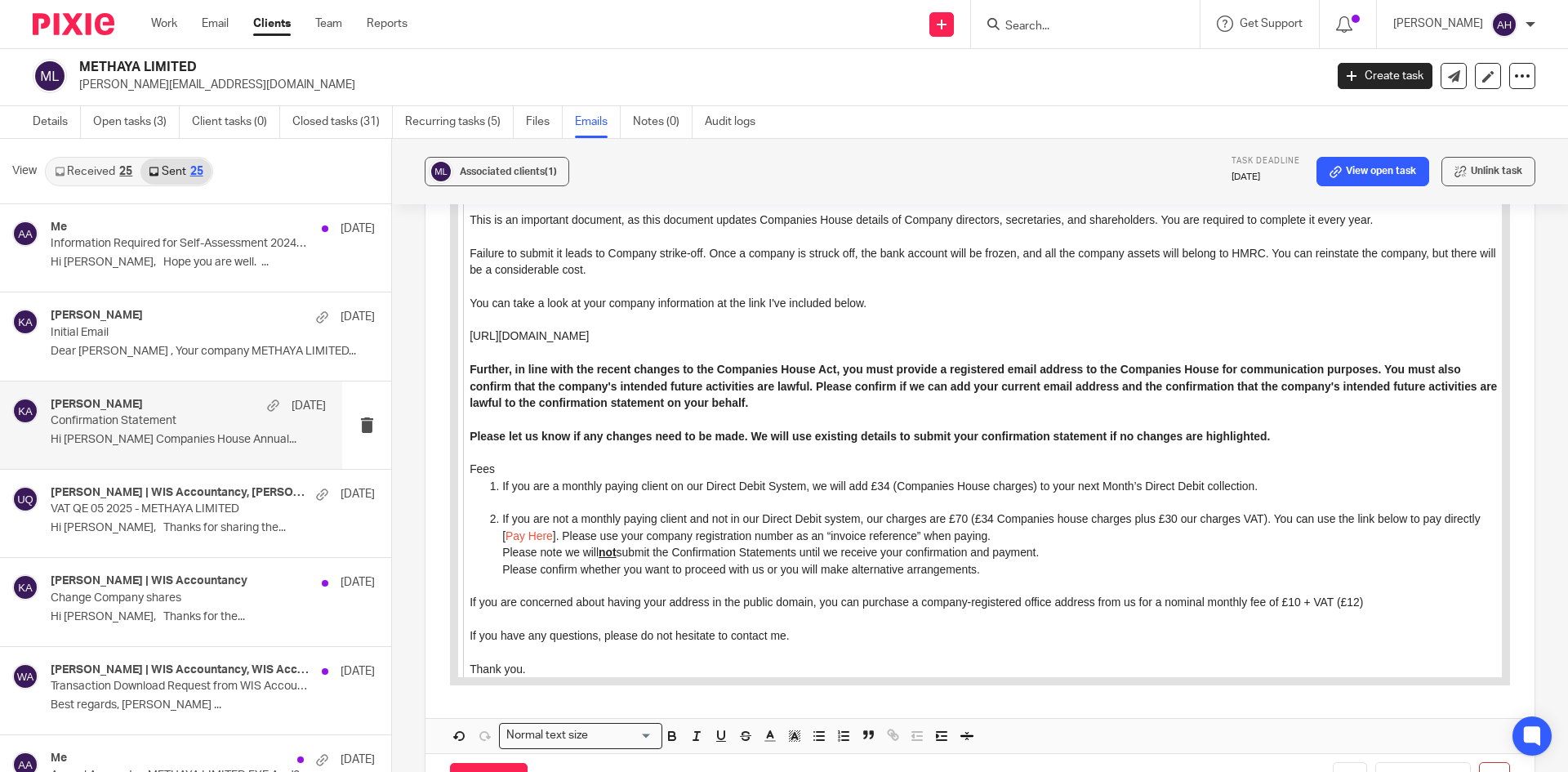
scroll to position [1501, 0]
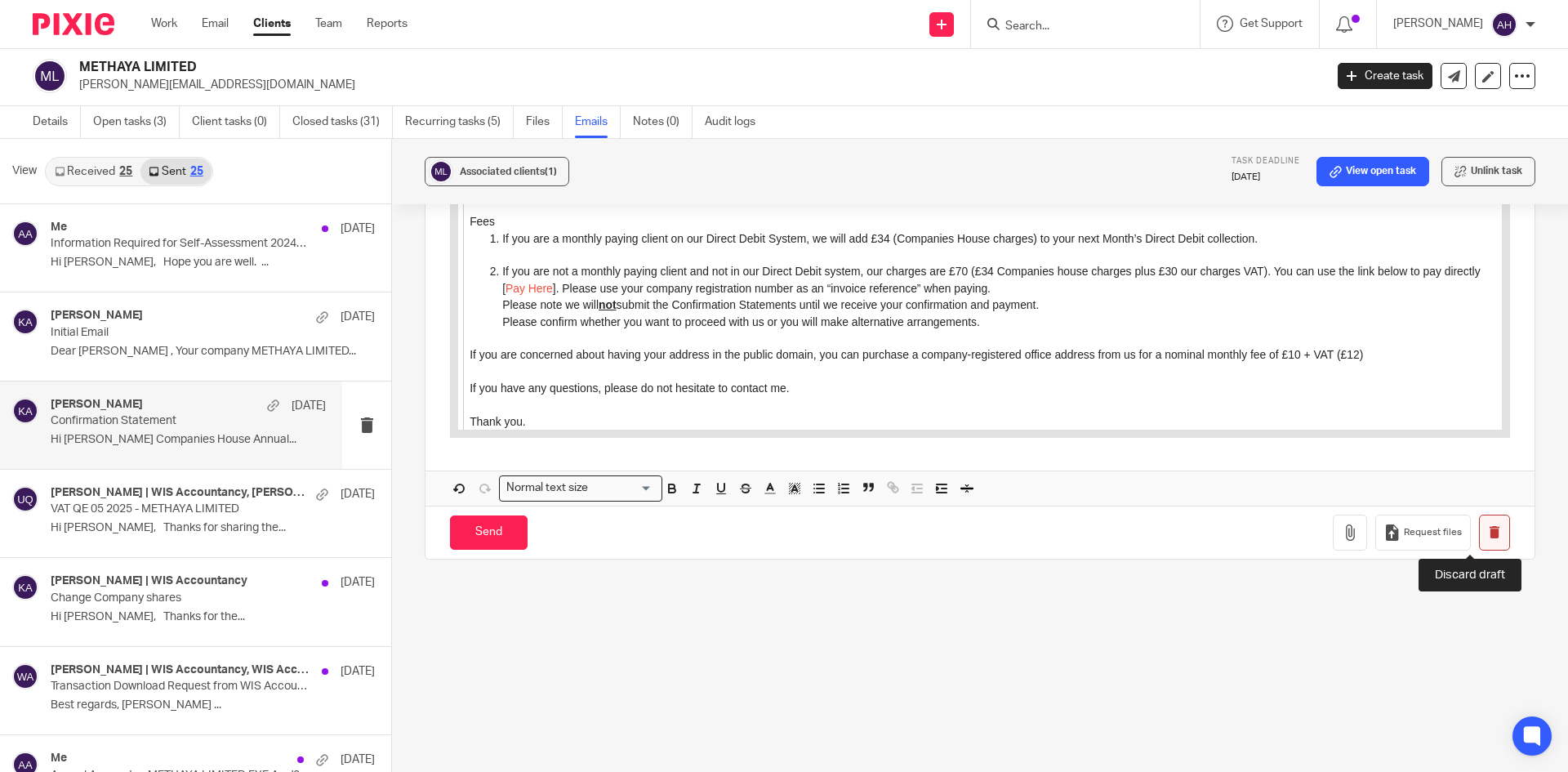
click at [1479, 537] on button "button" at bounding box center [1494, 533] width 31 height 37
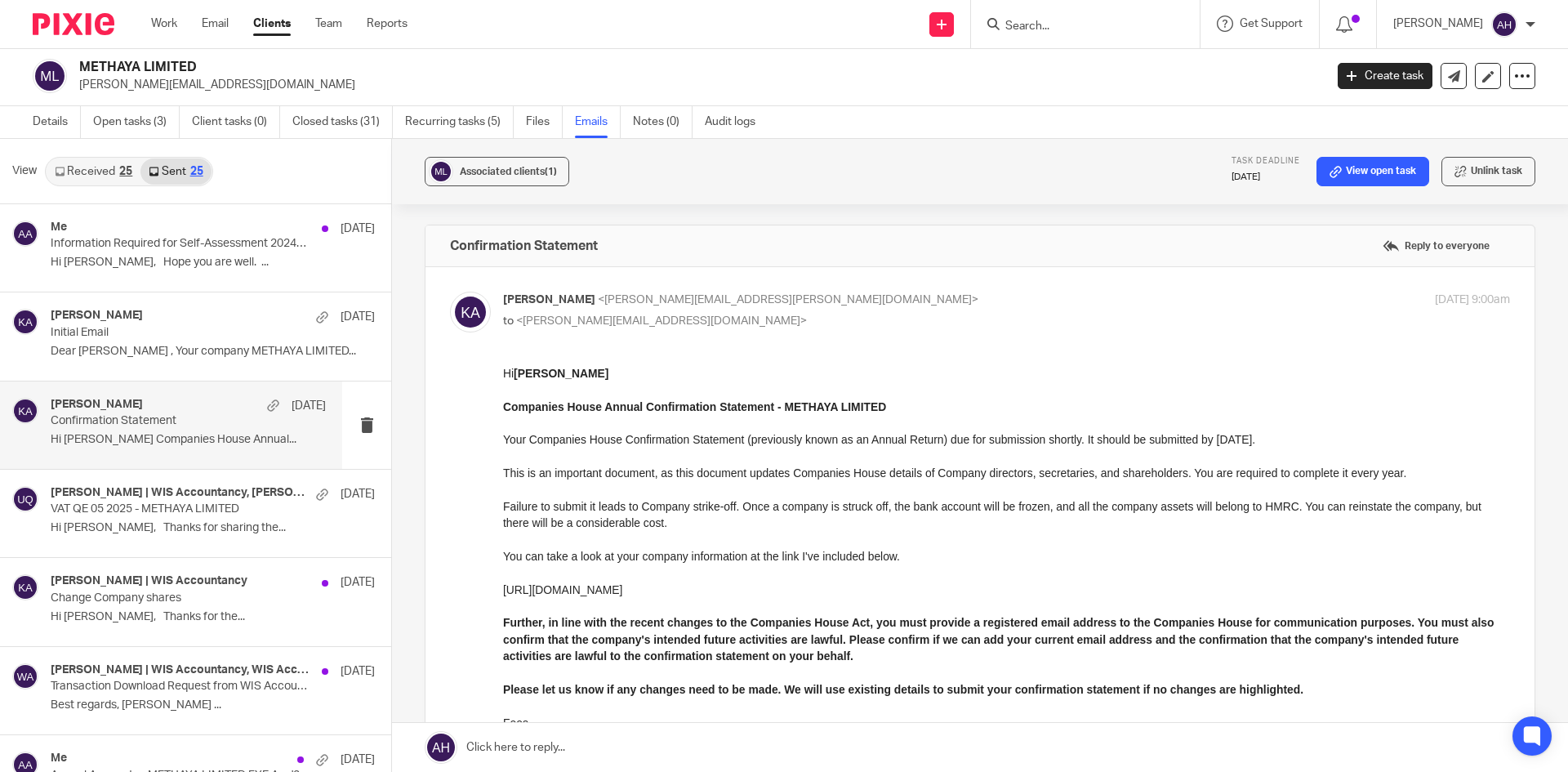
scroll to position [0, 0]
click at [1020, 28] on input "Search" at bounding box center [1077, 27] width 147 height 14
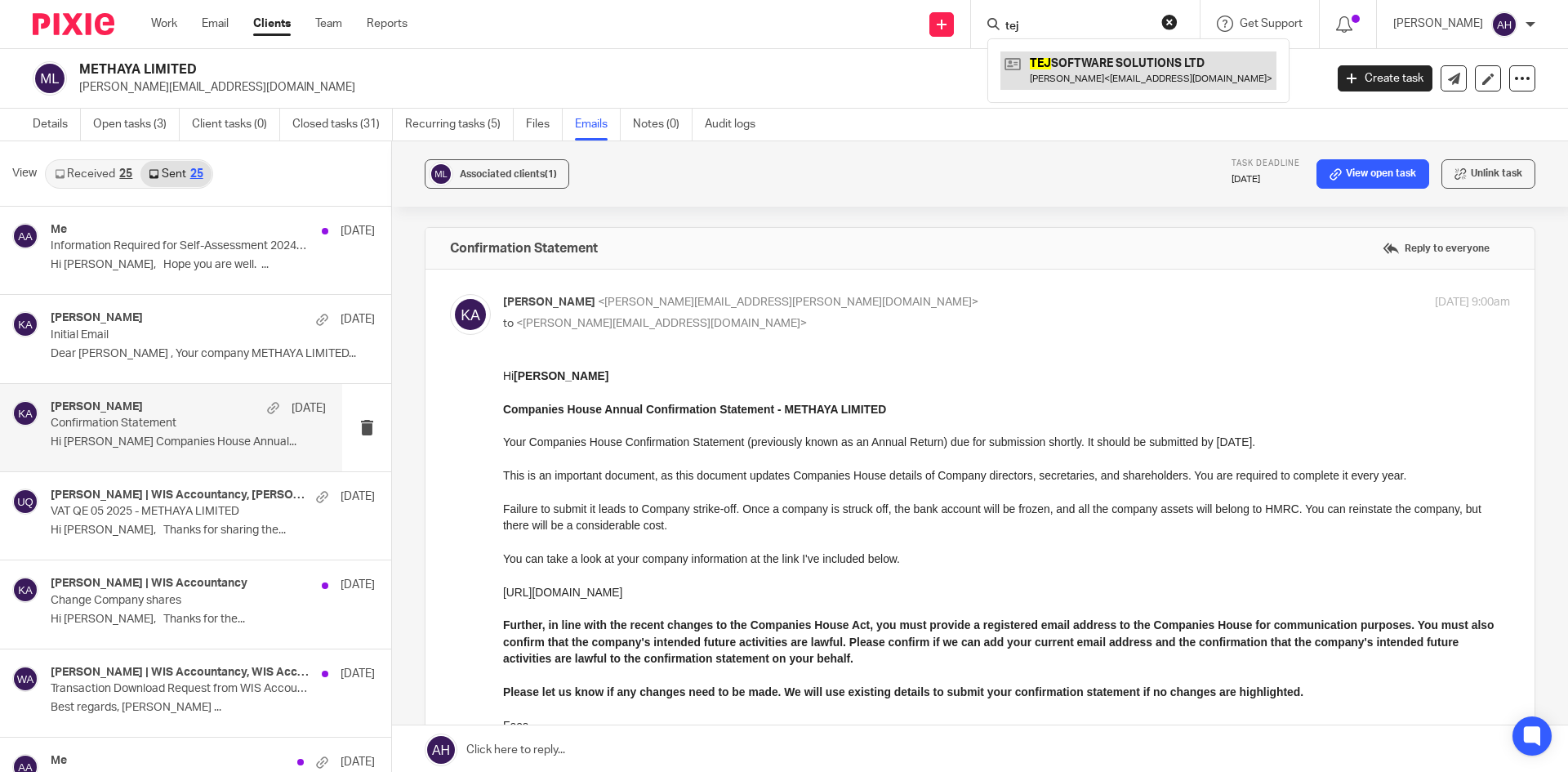
type input "tej"
click at [1043, 61] on link at bounding box center [1138, 70] width 276 height 38
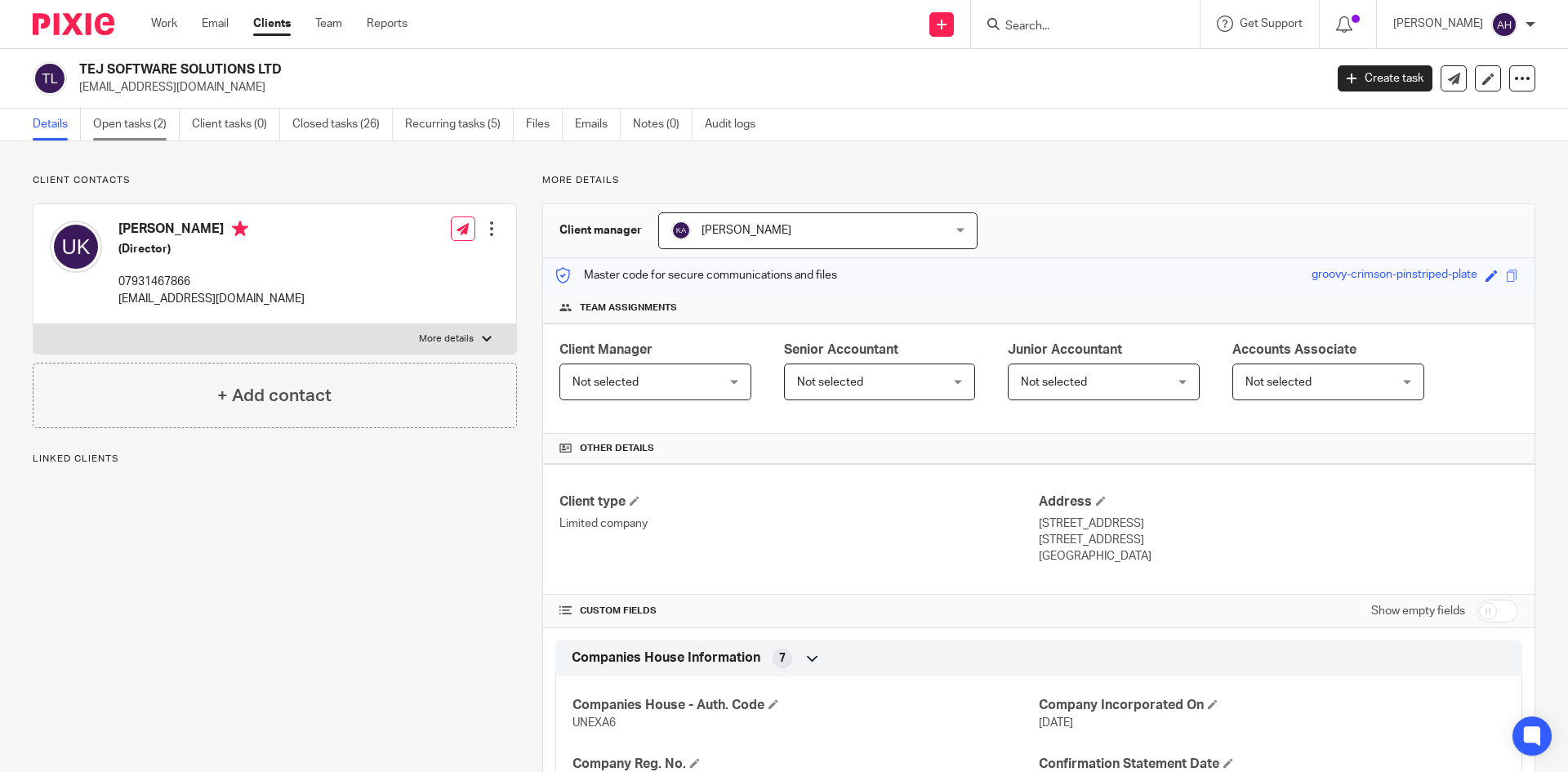
click at [137, 120] on link "Open tasks (2)" at bounding box center [137, 124] width 86 height 31
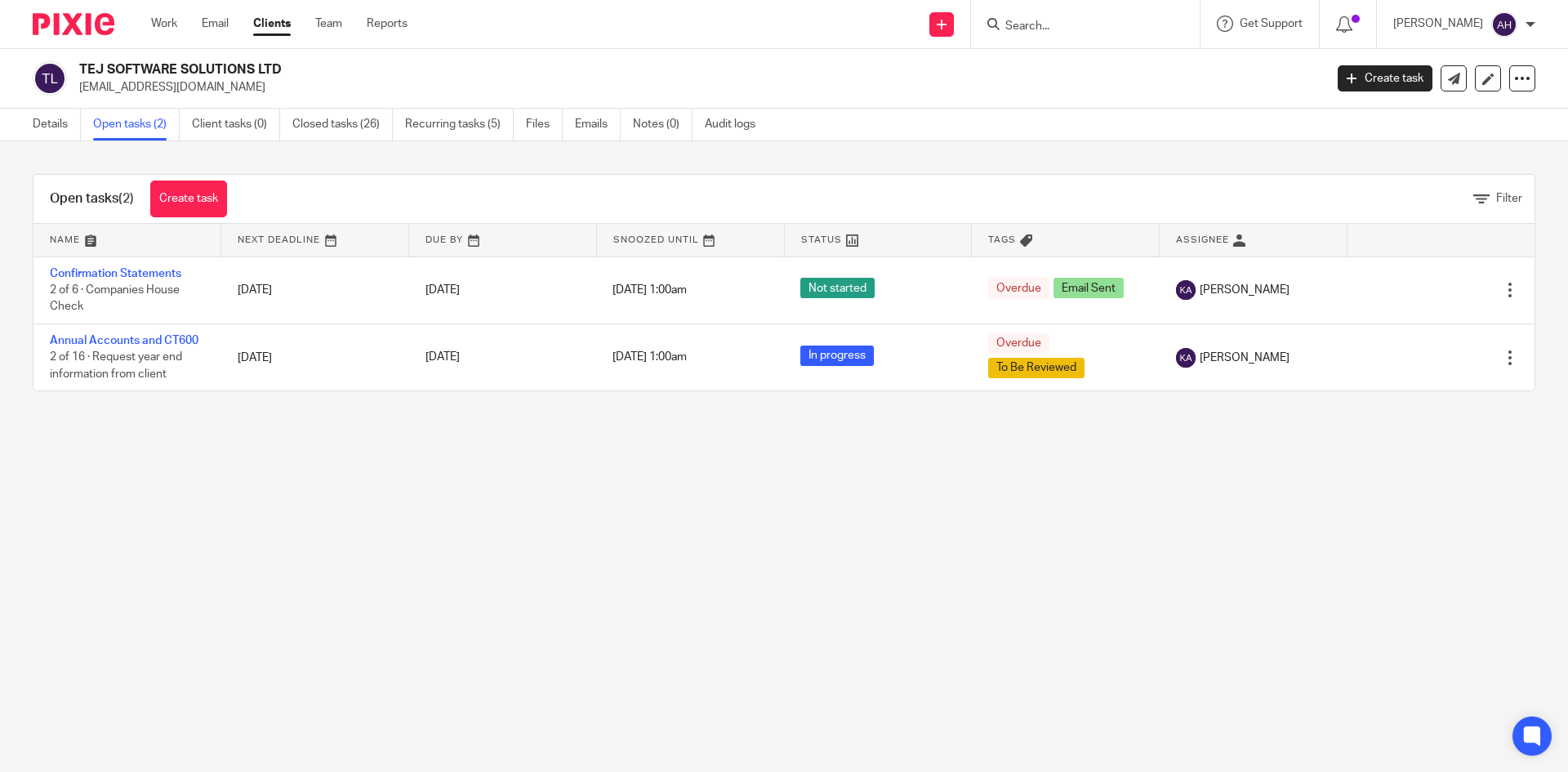
click at [575, 122] on ul "Details Open tasks (2) Client tasks (0) Closed tasks (26) Recurring tasks (5) F…" at bounding box center [406, 124] width 748 height 31
click at [578, 121] on link "Emails" at bounding box center [598, 124] width 46 height 31
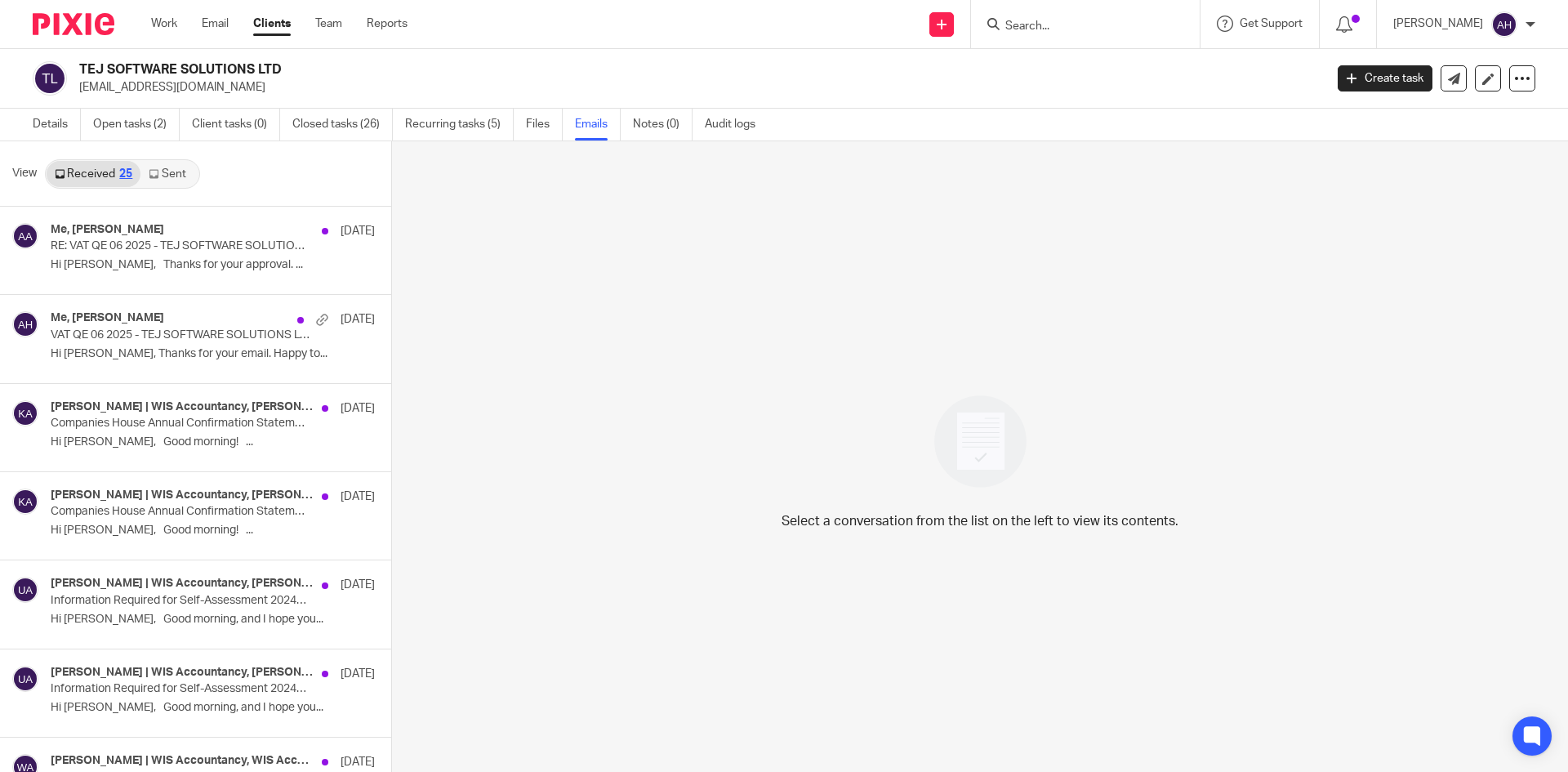
click at [174, 174] on link "Sent" at bounding box center [169, 173] width 58 height 26
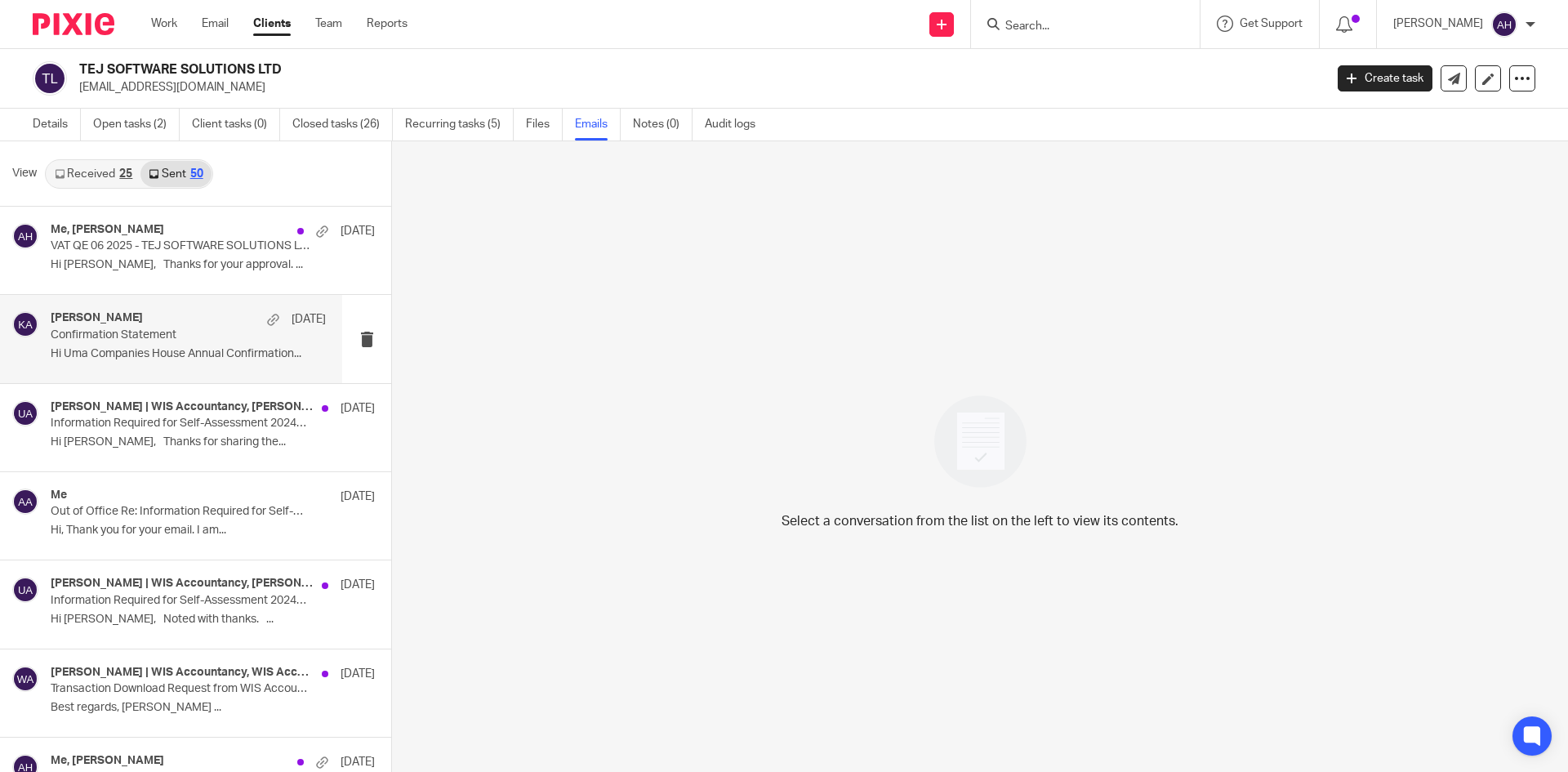
click at [228, 318] on div "[PERSON_NAME] [DATE]" at bounding box center [188, 319] width 275 height 16
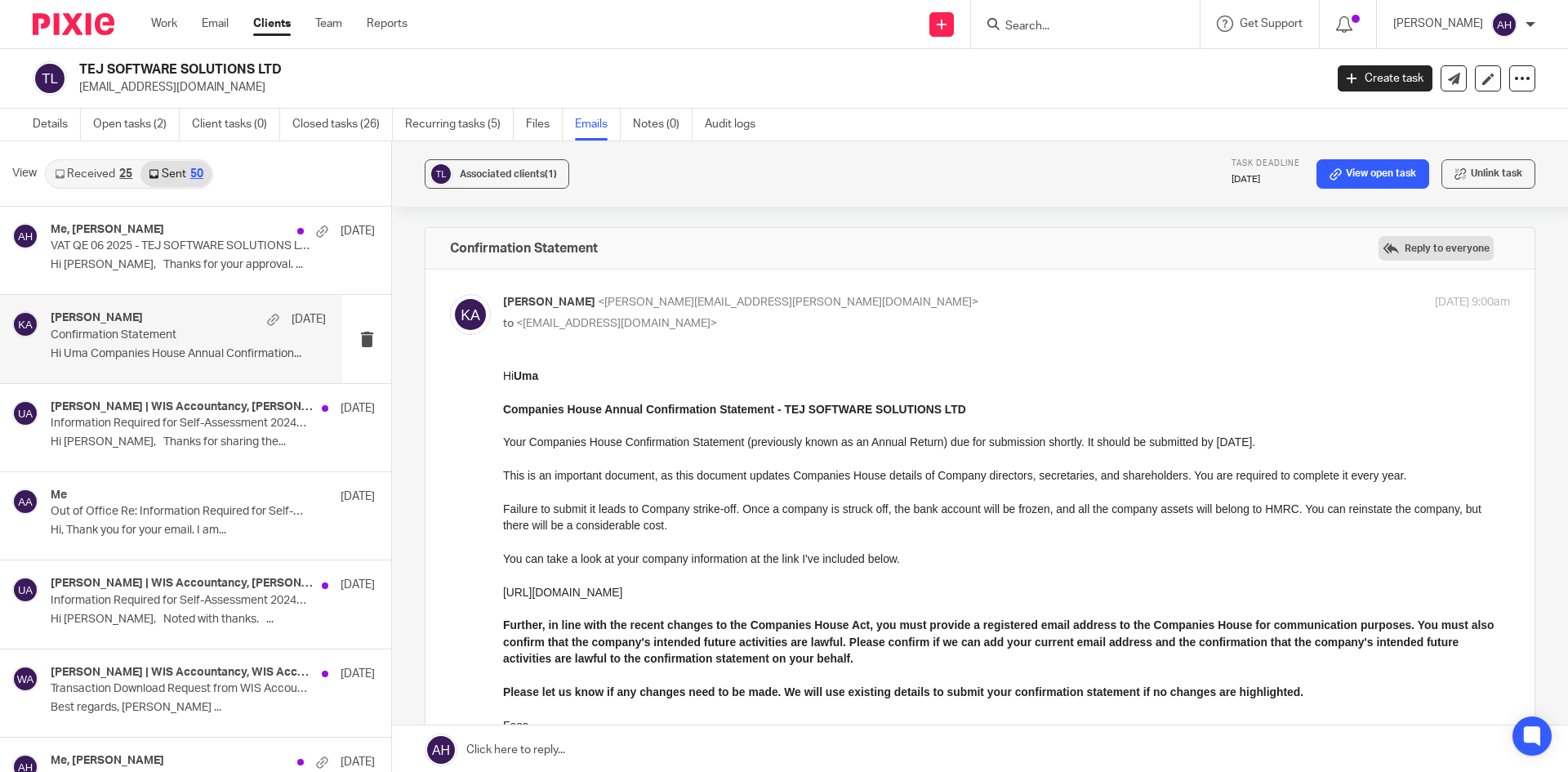
click at [1401, 256] on label "Reply to everyone" at bounding box center [1436, 248] width 115 height 24
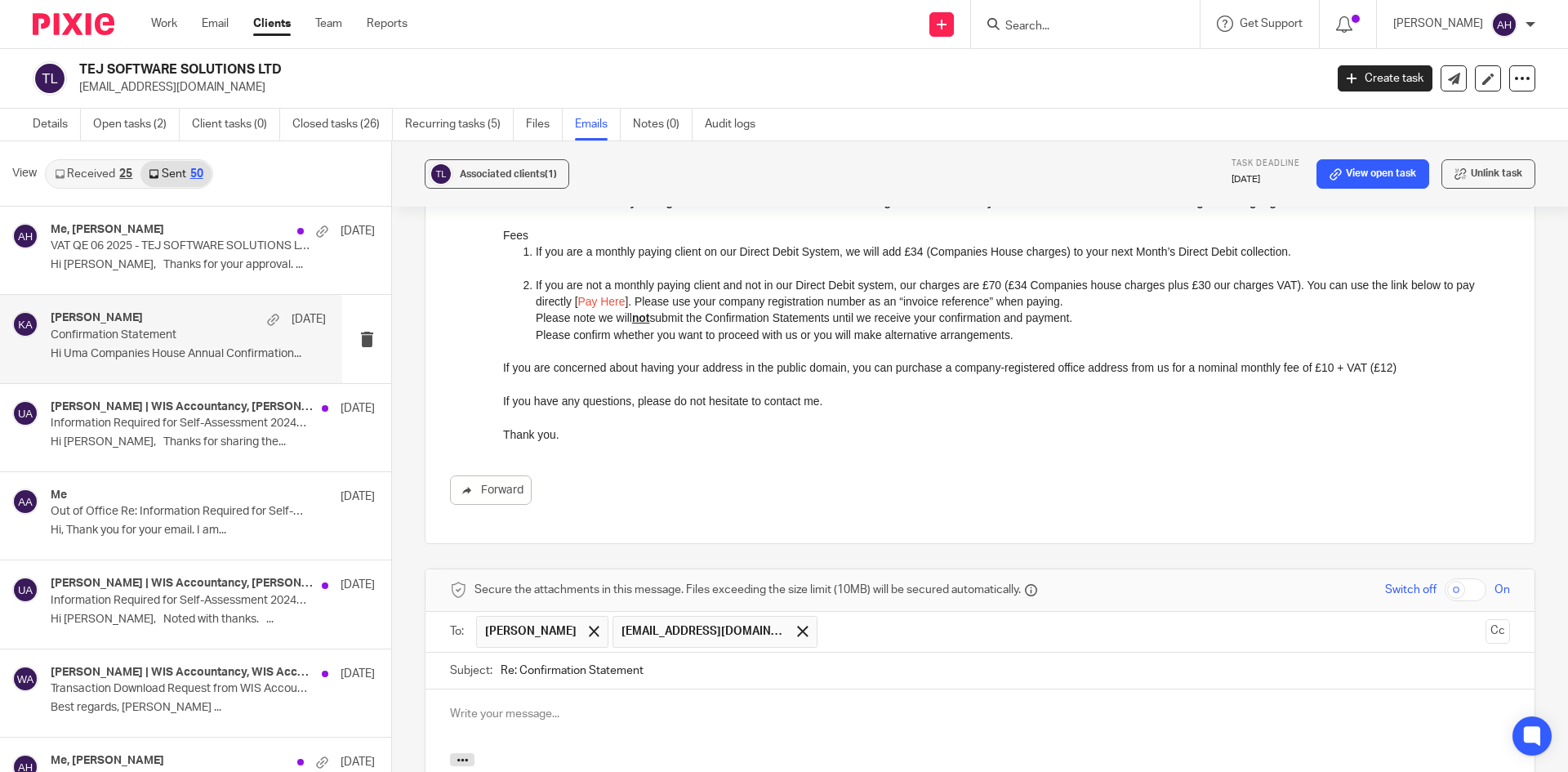
scroll to position [821, 0]
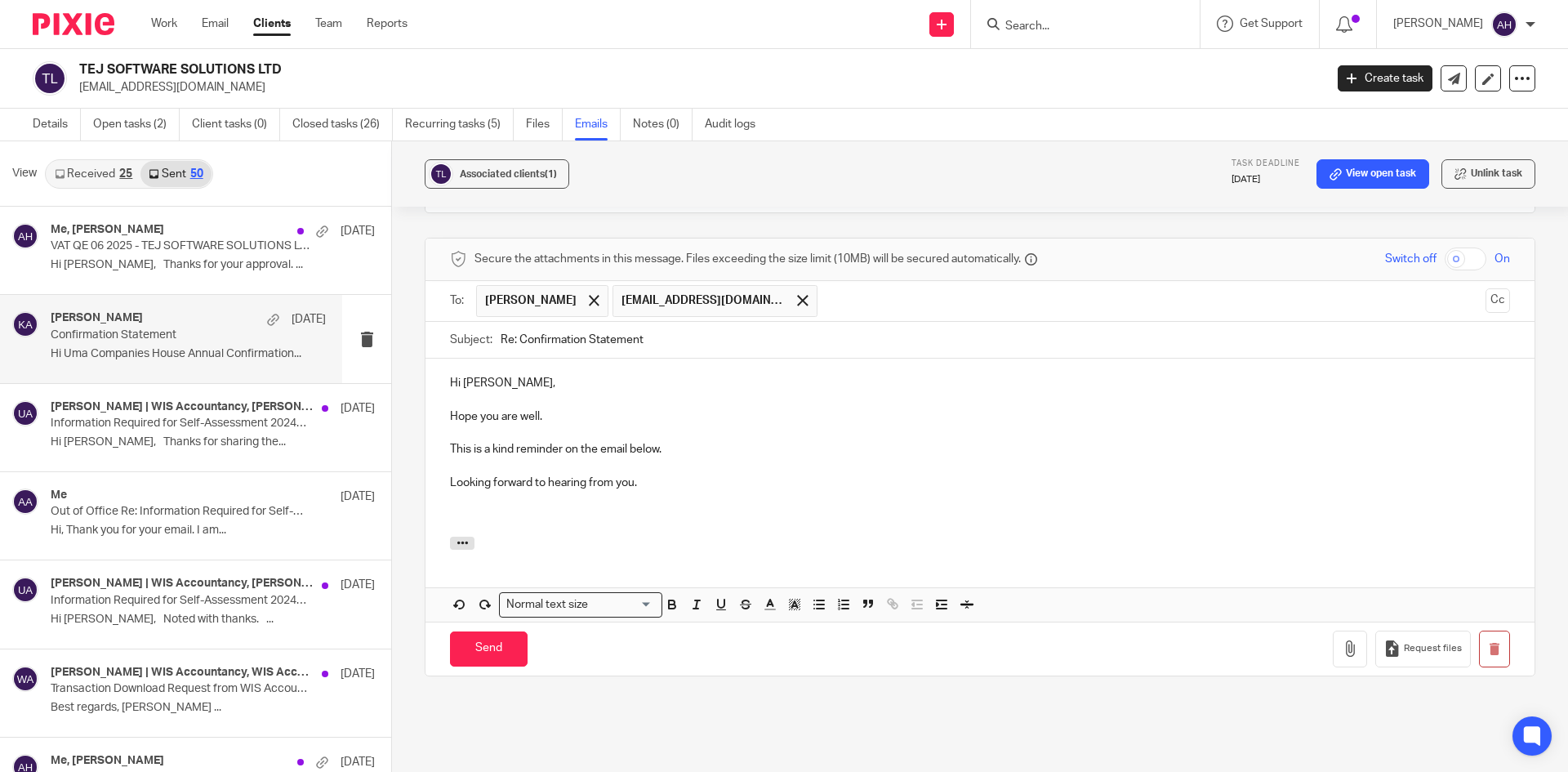
click at [531, 416] on p "Hope you are well." at bounding box center [980, 416] width 1060 height 16
click at [545, 501] on p at bounding box center [980, 499] width 1060 height 16
click at [501, 519] on p at bounding box center [980, 515] width 1060 height 16
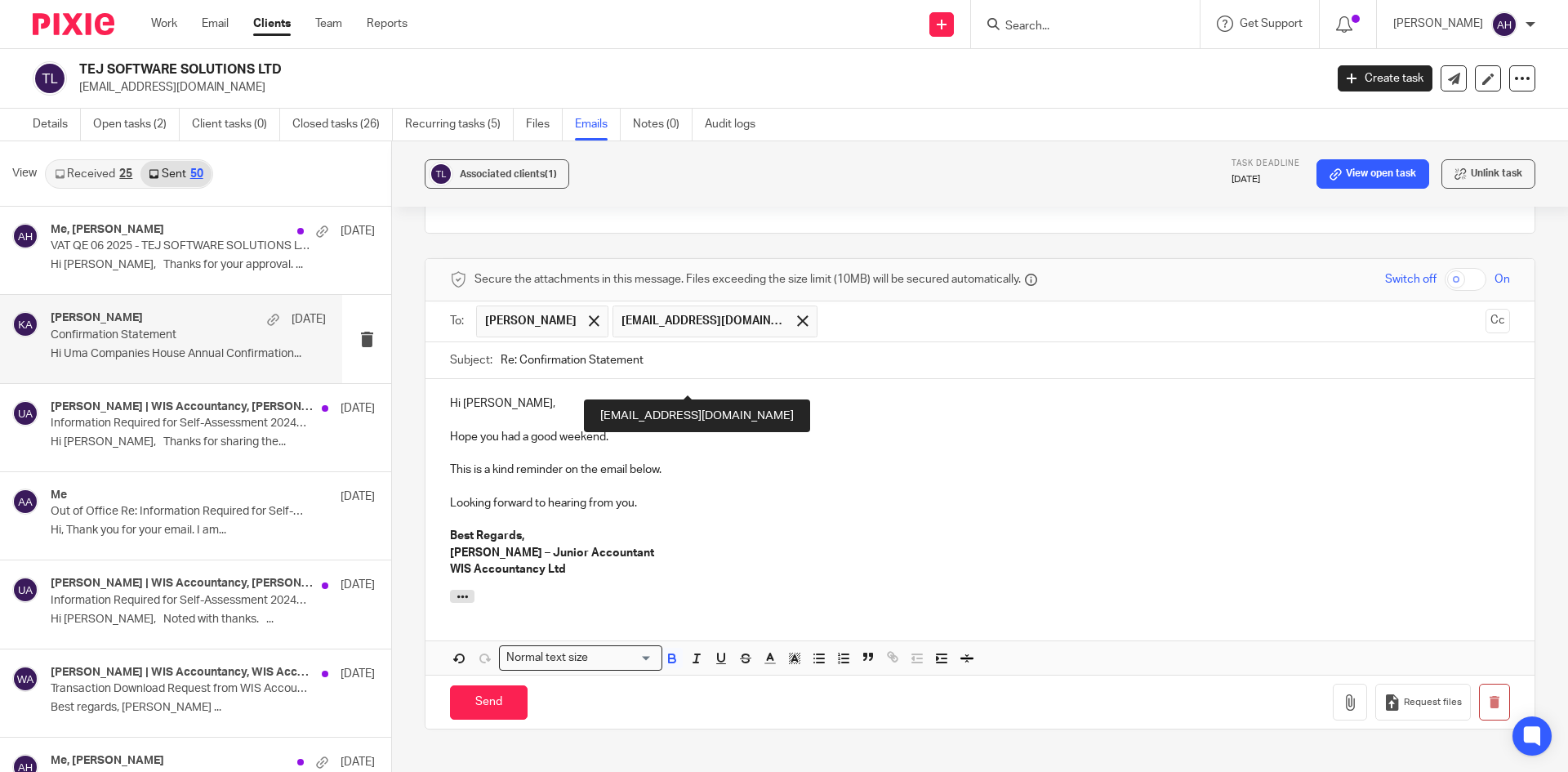
scroll to position [804, 0]
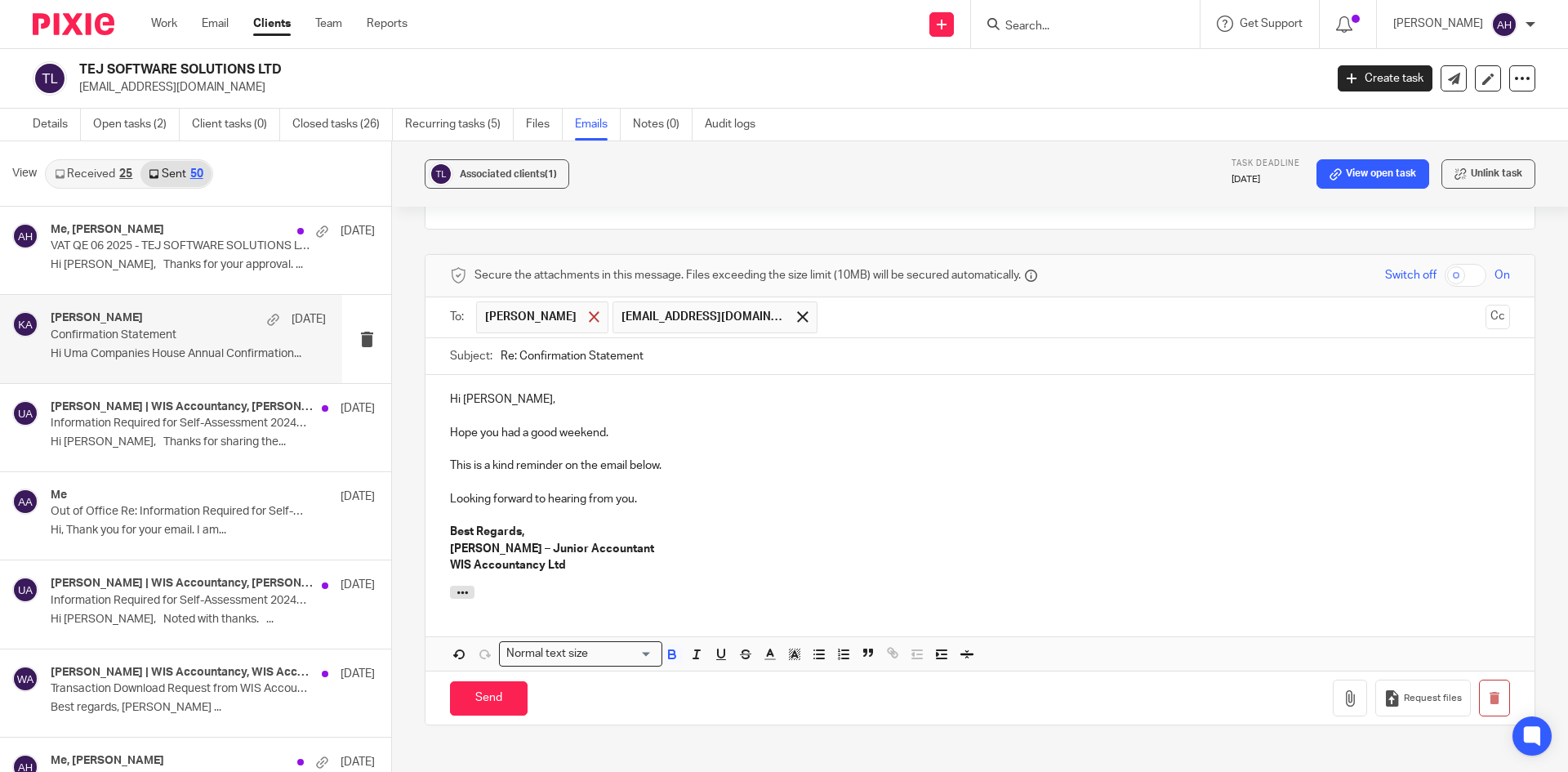
click at [585, 315] on div at bounding box center [594, 316] width 19 height 24
click at [1485, 319] on button "Cc" at bounding box center [1497, 316] width 24 height 24
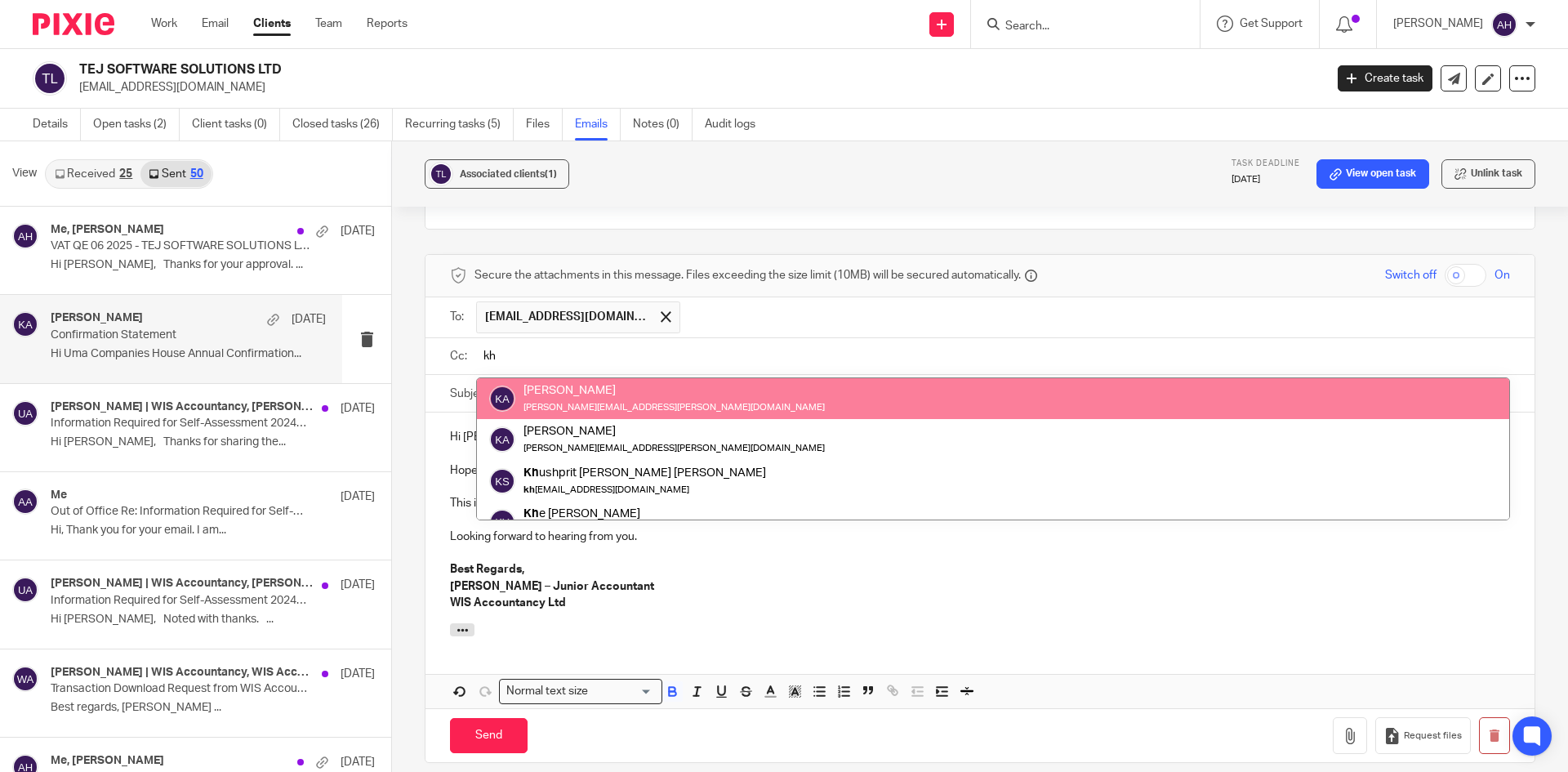
type input "kh"
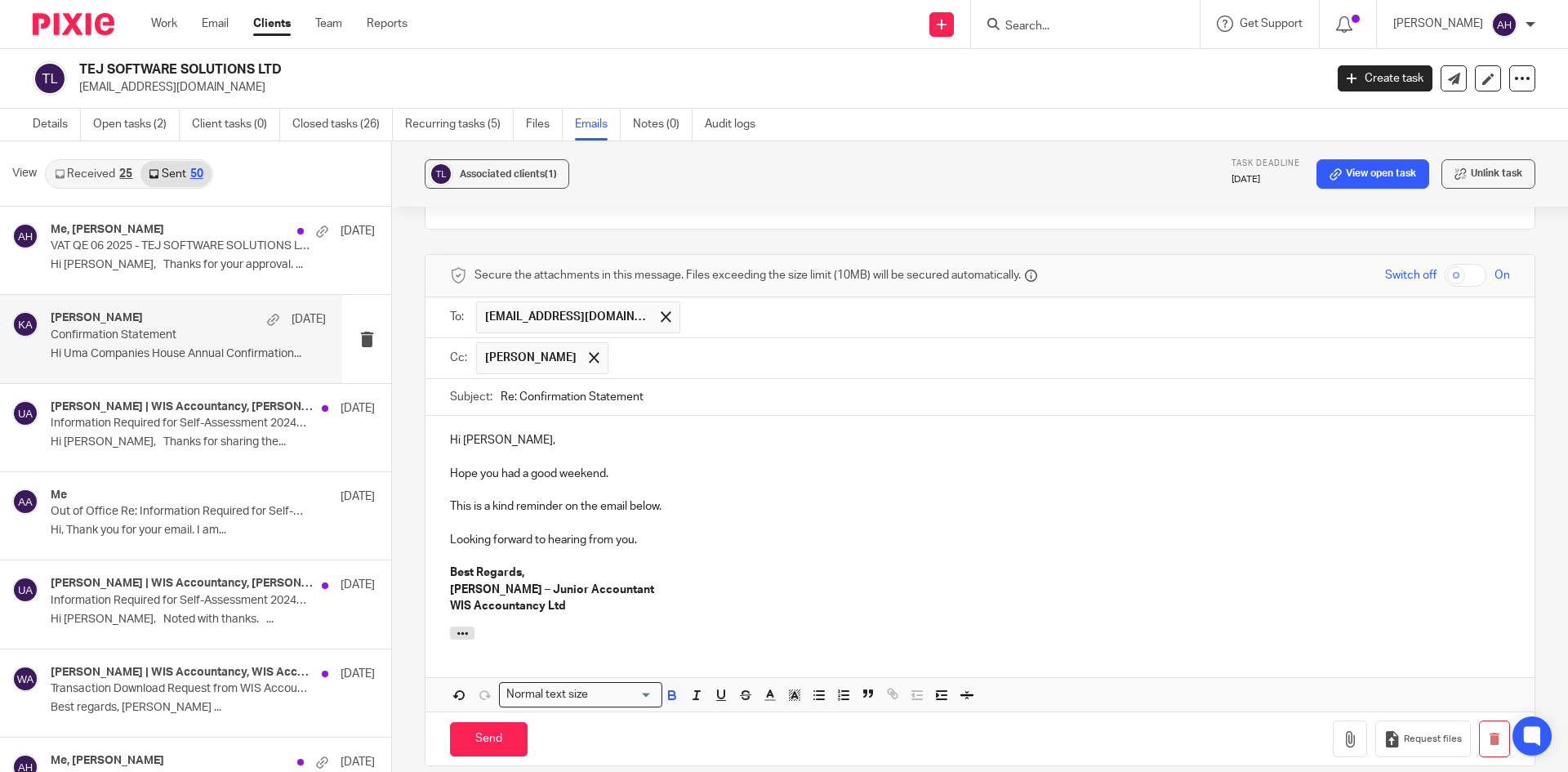
click at [735, 350] on input "text" at bounding box center [1059, 358] width 886 height 31
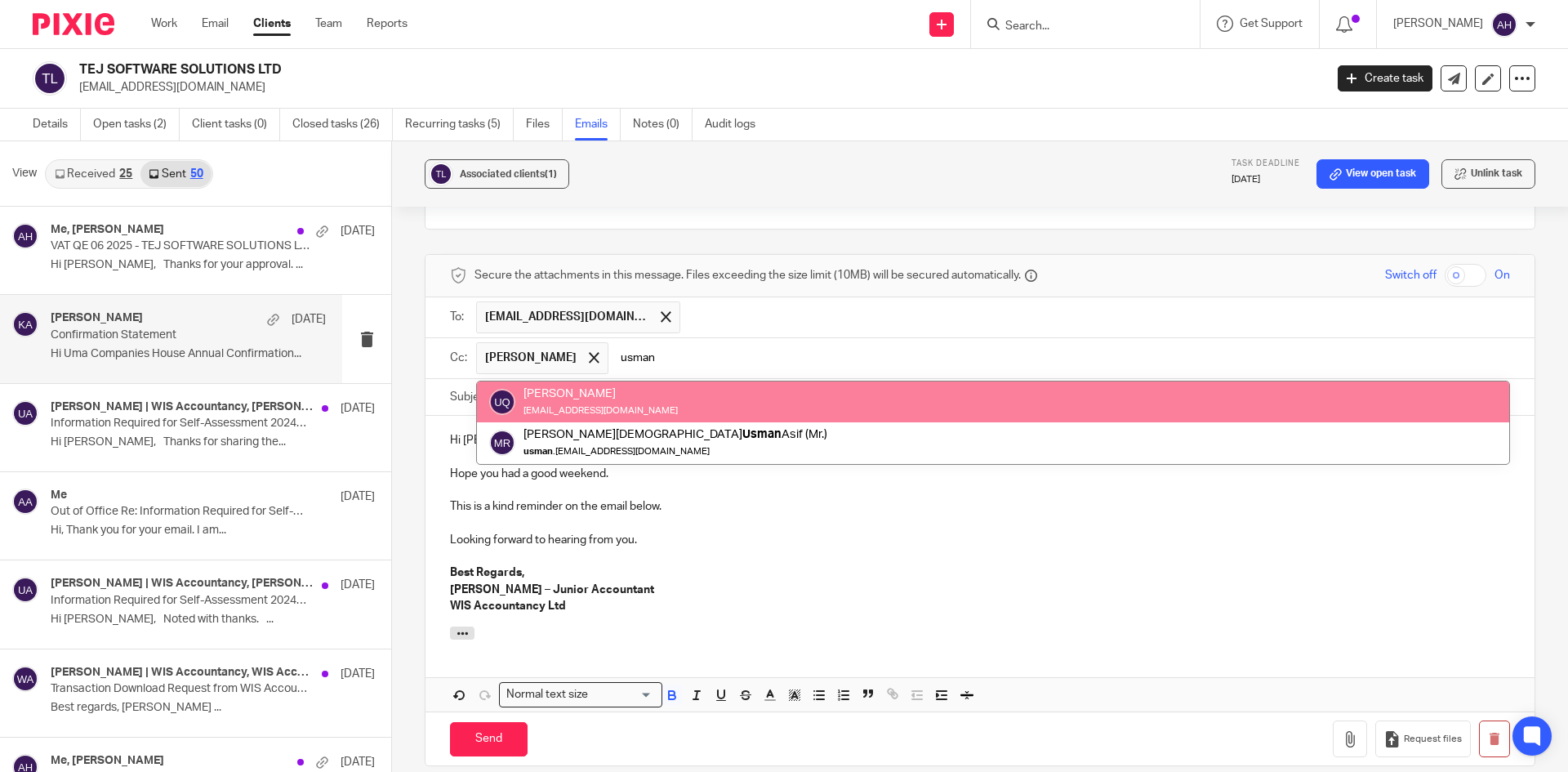
type input "usman"
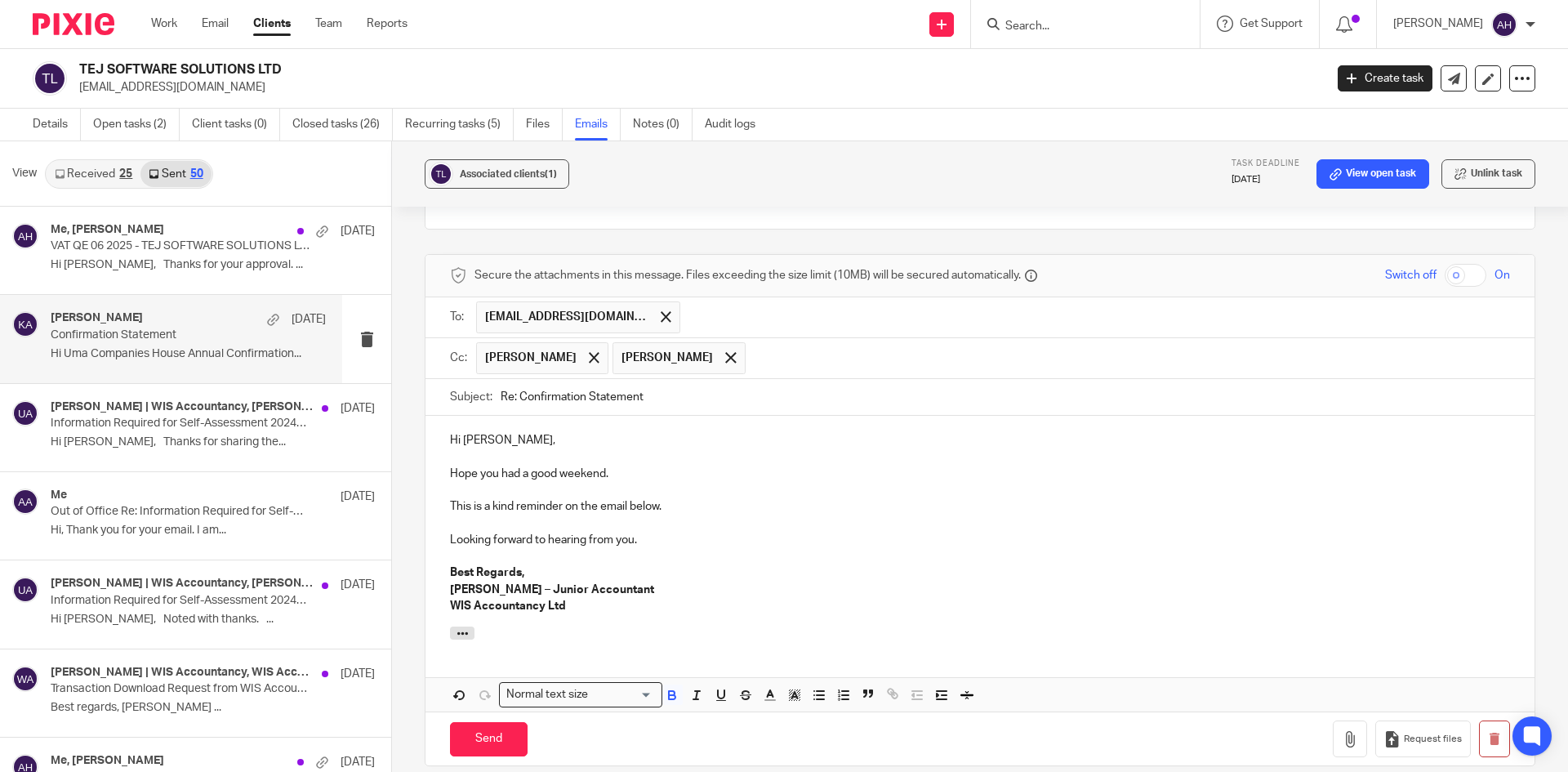
scroll to position [886, 0]
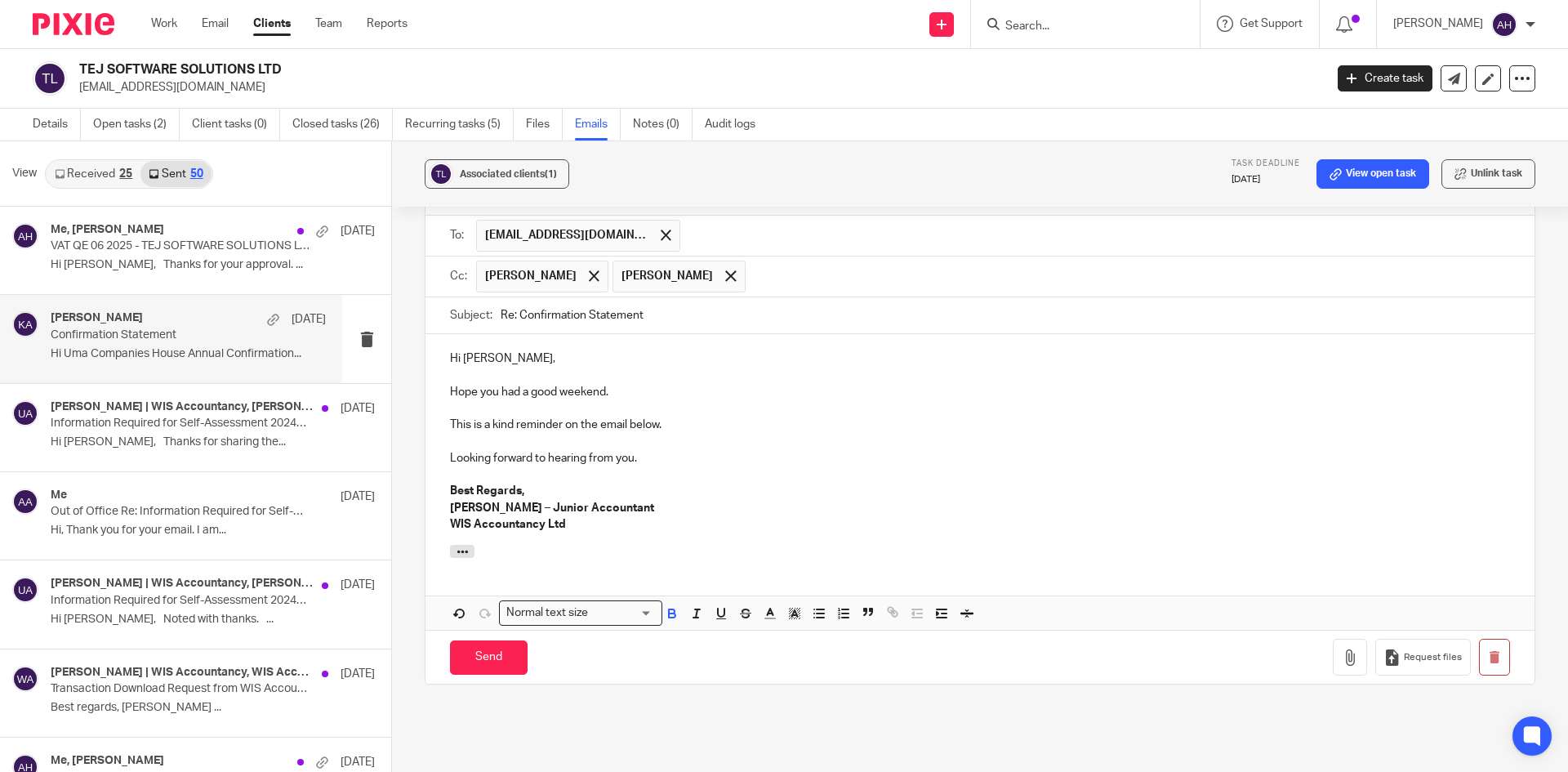
drag, startPoint x: 480, startPoint y: 664, endPoint x: 993, endPoint y: 584, distance: 519.2
click at [993, 584] on form "Secure the attachments in this message. Files exceeding the size limit (10MB) w…" at bounding box center [979, 429] width 1109 height 510
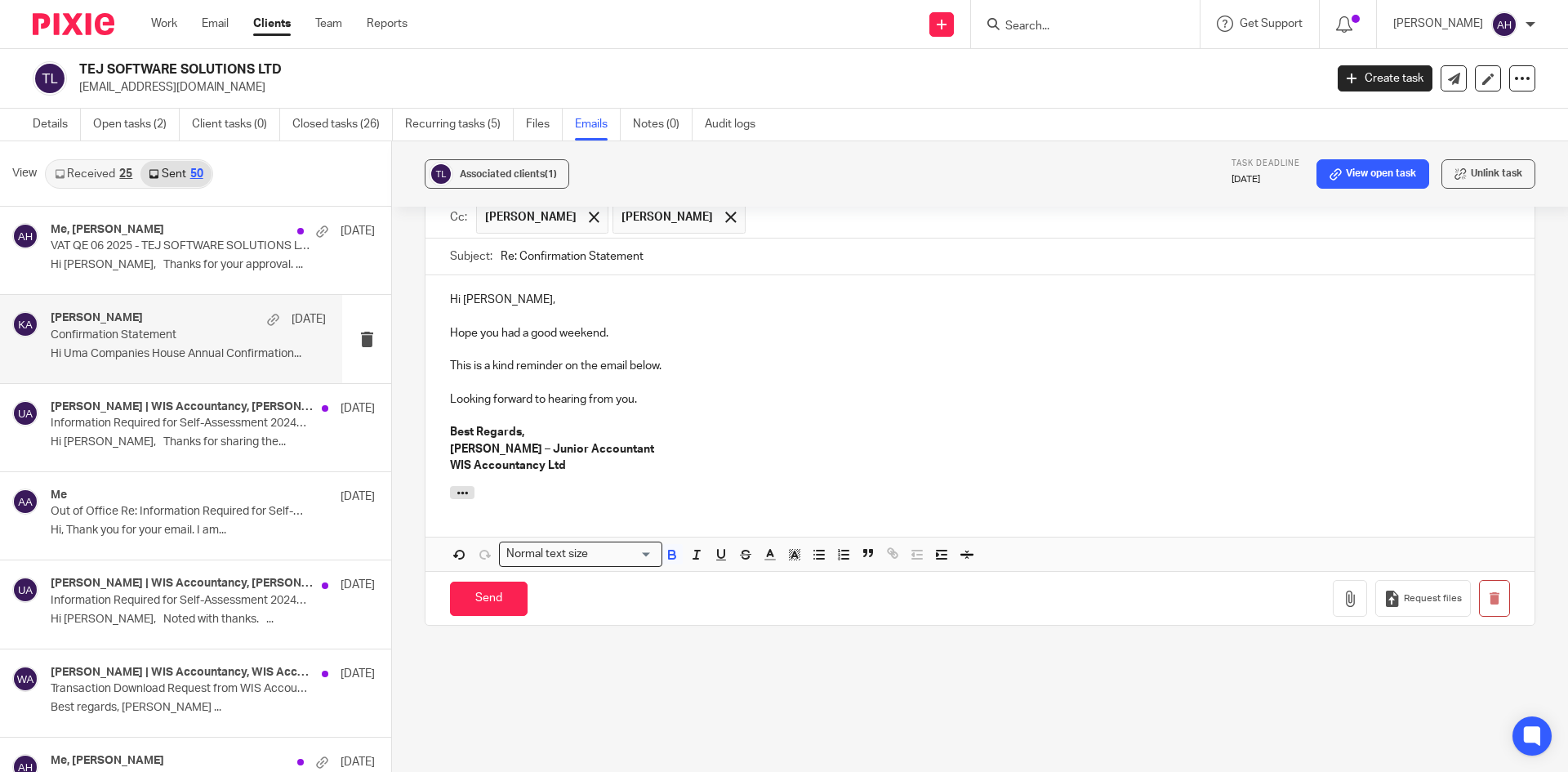
scroll to position [1008, 0]
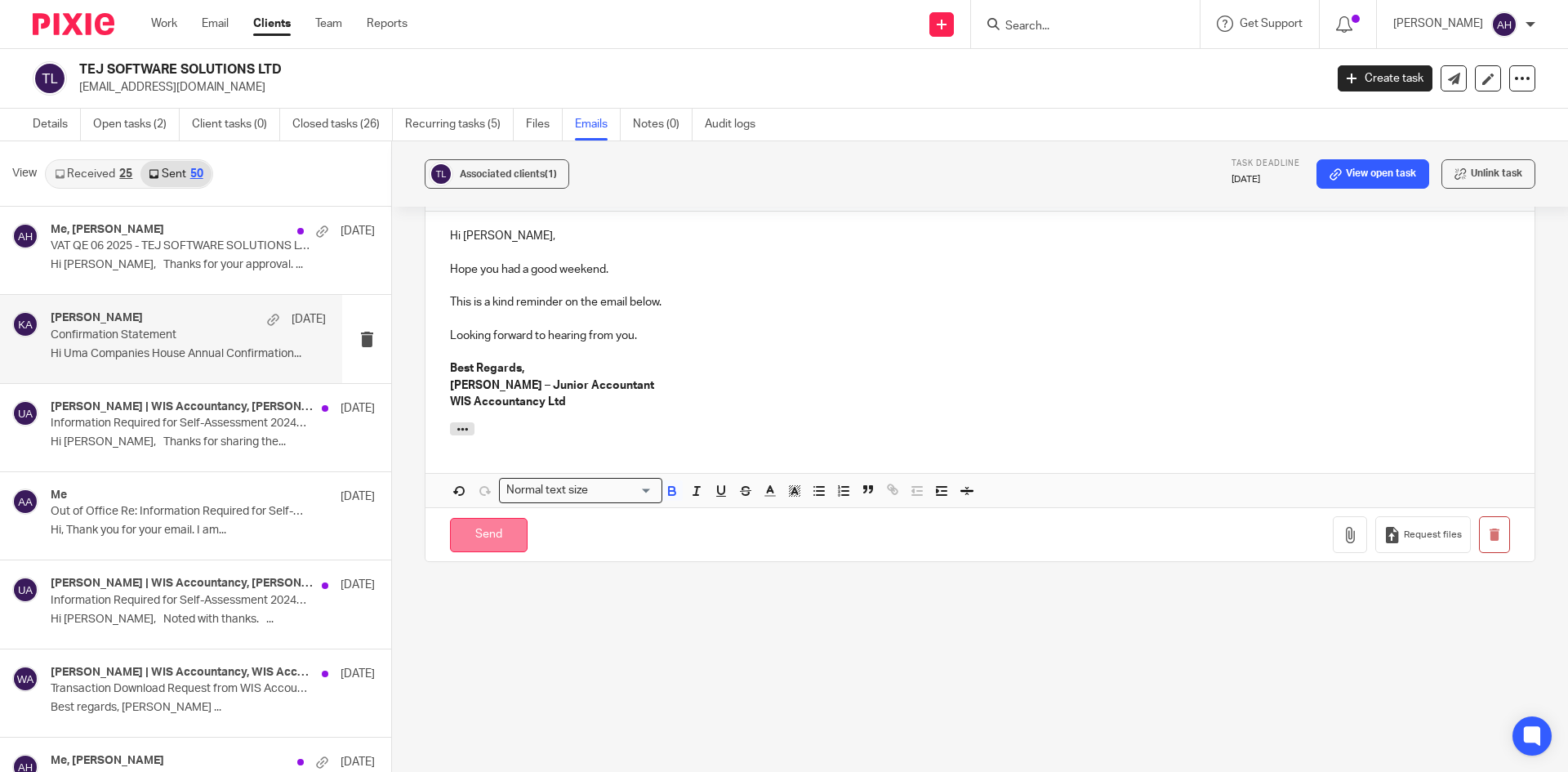
click at [453, 545] on input "Send" at bounding box center [489, 535] width 77 height 35
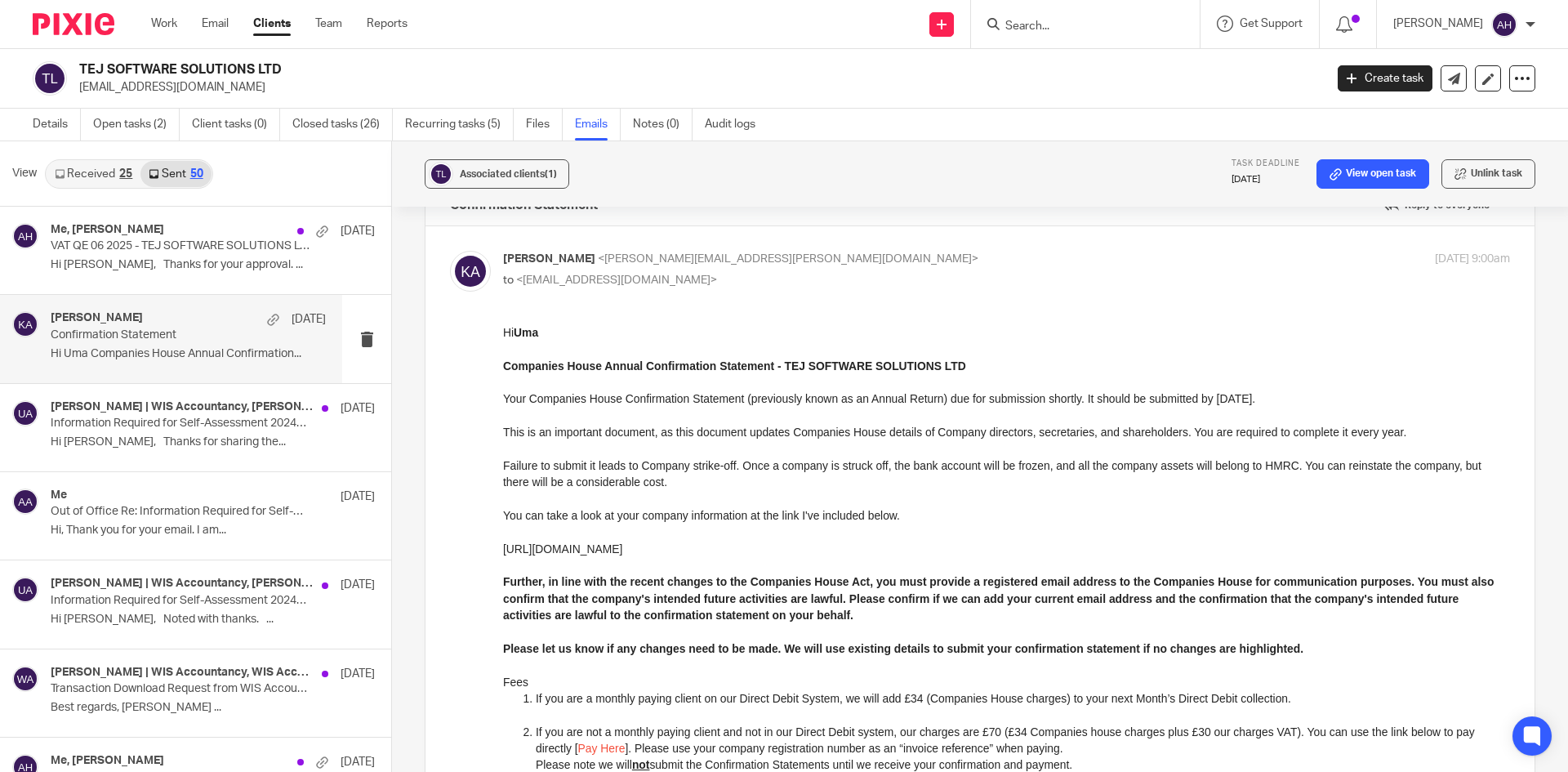
scroll to position [0, 0]
